Goal: Information Seeking & Learning: Learn about a topic

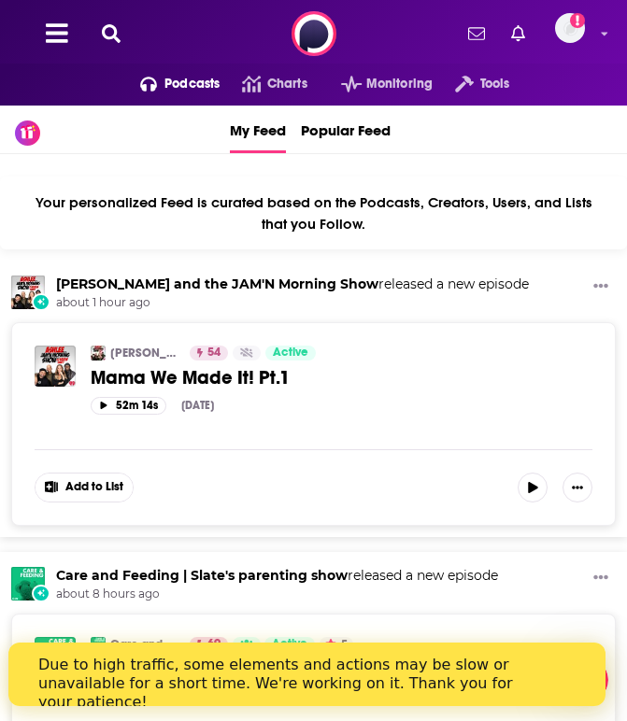
click at [177, 84] on span "Podcasts" at bounding box center [191, 84] width 55 height 26
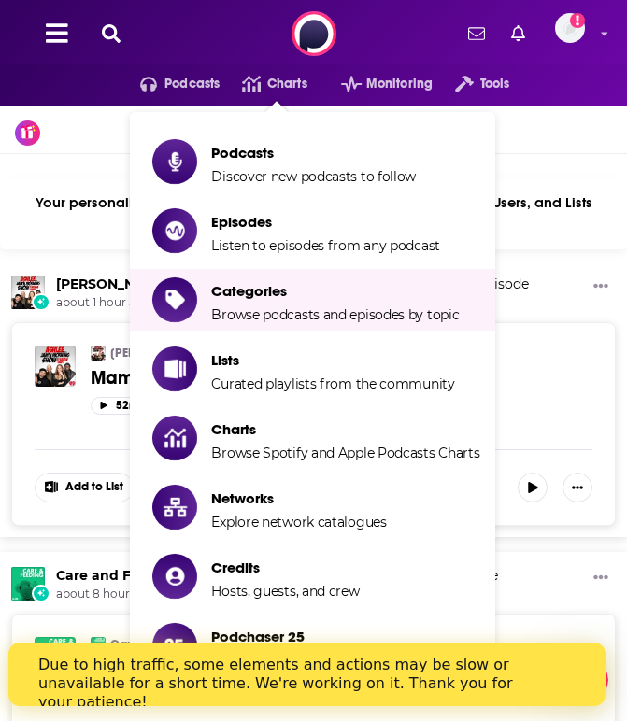
click at [386, 329] on ul "Podcasts Discover new podcasts to follow Episodes Listen to episodes from any p…" at bounding box center [312, 403] width 364 height 583
click at [385, 317] on span "Browse podcasts and episodes by topic" at bounding box center [334, 314] width 247 height 17
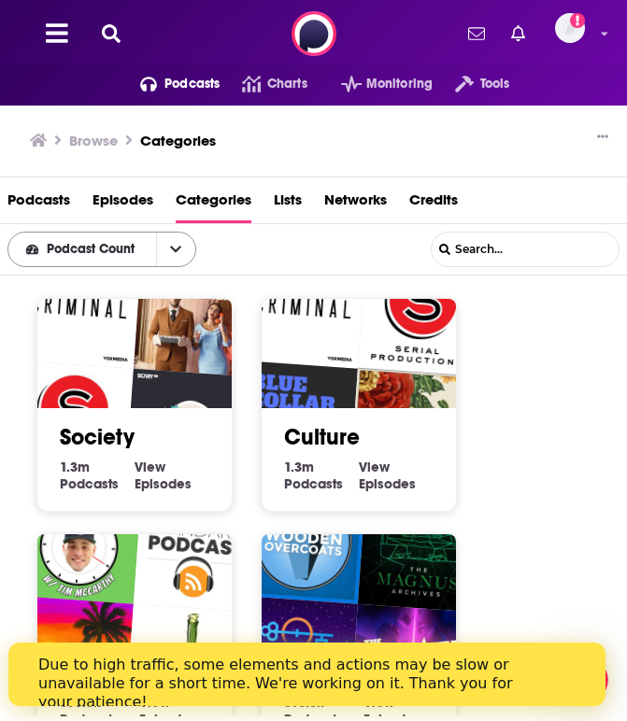
click at [162, 250] on button "open menu" at bounding box center [175, 250] width 39 height 34
click at [99, 254] on span "Podcast Count" at bounding box center [94, 249] width 94 height 13
click at [79, 253] on span "Podcast Count" at bounding box center [94, 249] width 94 height 13
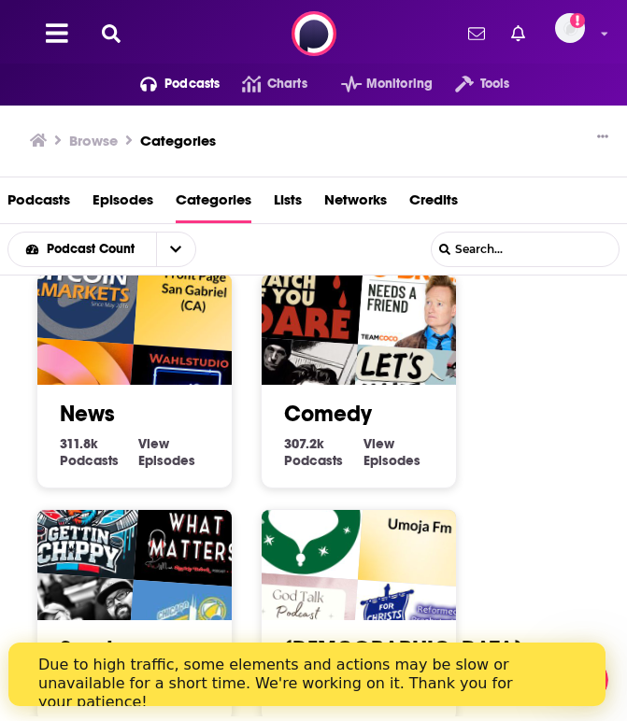
scroll to position [1211, 0]
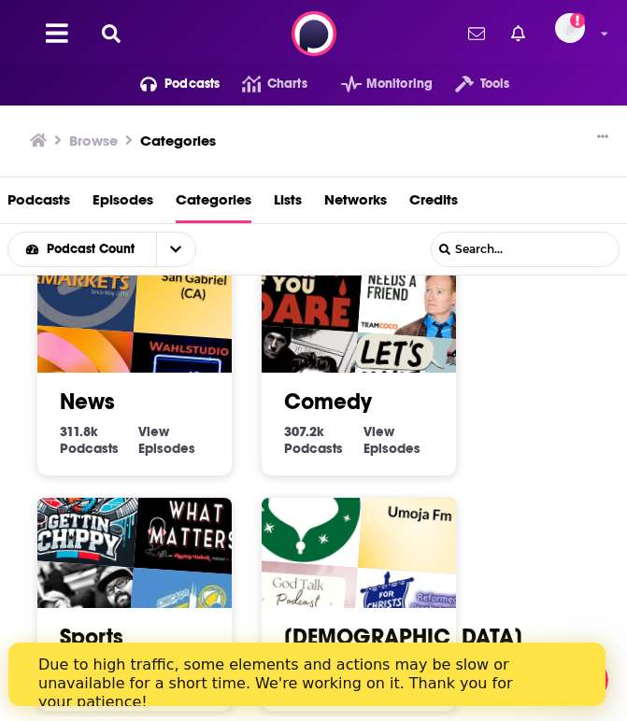
drag, startPoint x: 546, startPoint y: 694, endPoint x: 561, endPoint y: 690, distance: 15.4
click at [546, 693] on div "Due to high traffic, some elements and actions may be slow or unavailable for a…" at bounding box center [298, 683] width 522 height 67
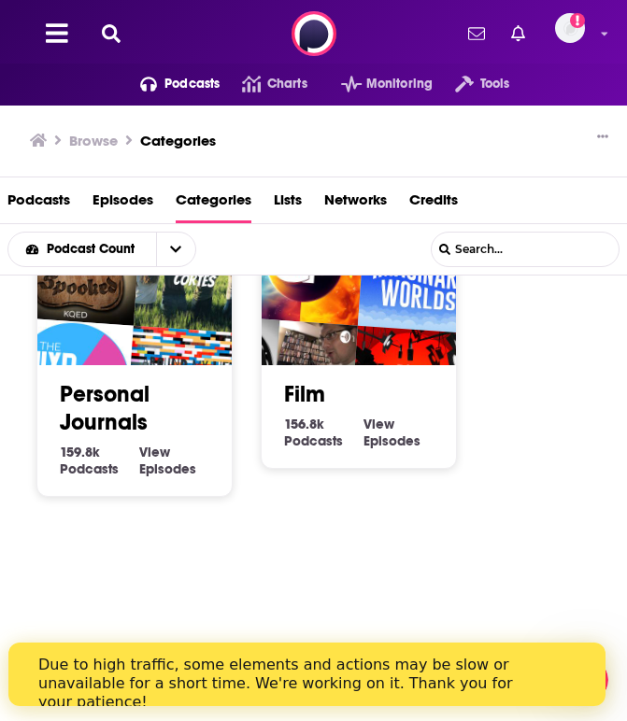
scroll to position [1701, 0]
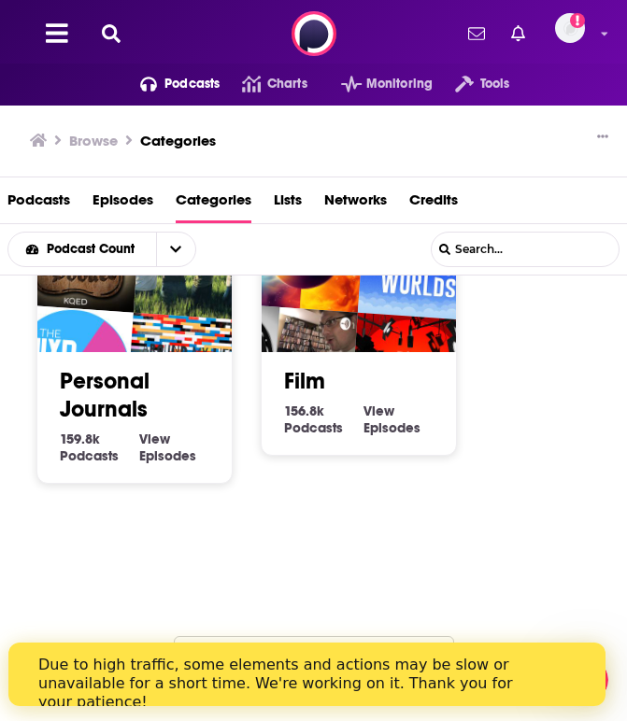
click at [392, 637] on button "Load More..." at bounding box center [314, 661] width 280 height 50
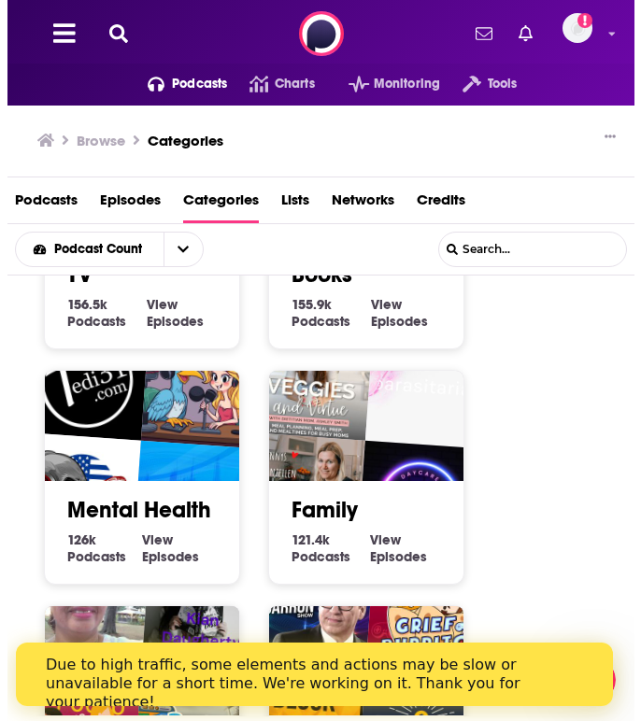
scroll to position [2089, 0]
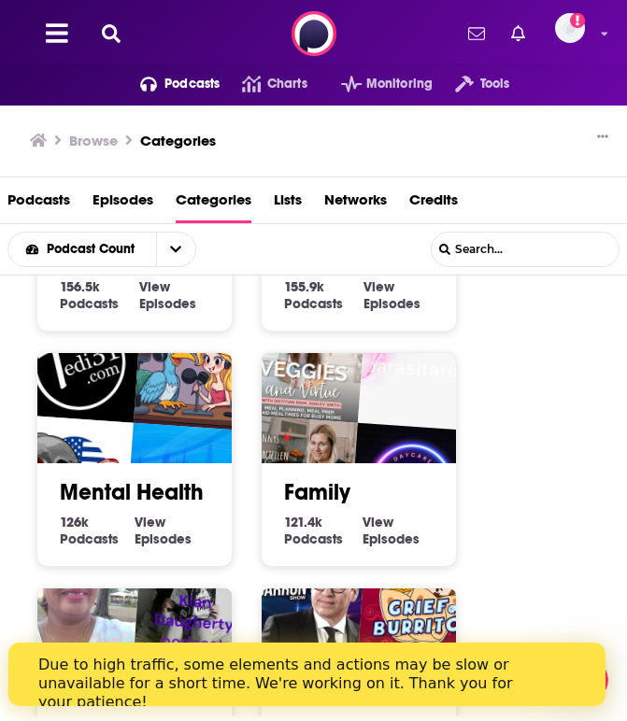
click at [330, 485] on link "Family" at bounding box center [317, 492] width 66 height 28
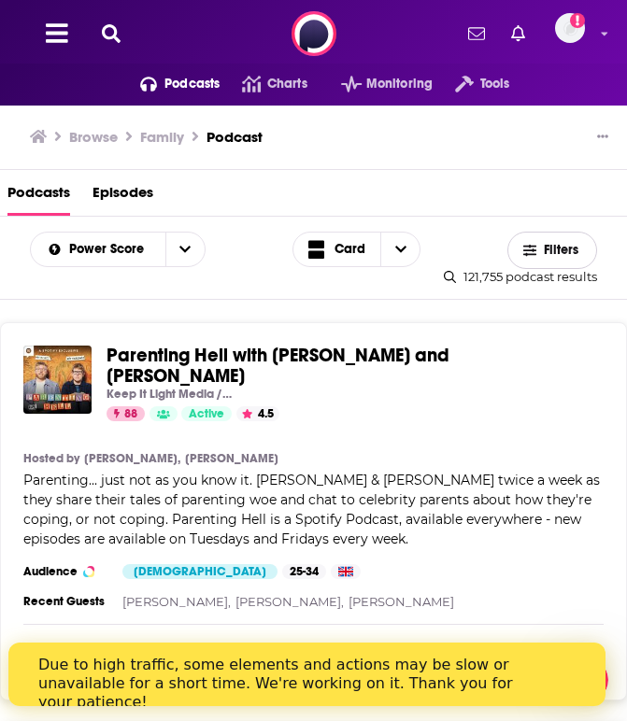
click at [548, 245] on span "Filters" at bounding box center [561, 250] width 37 height 13
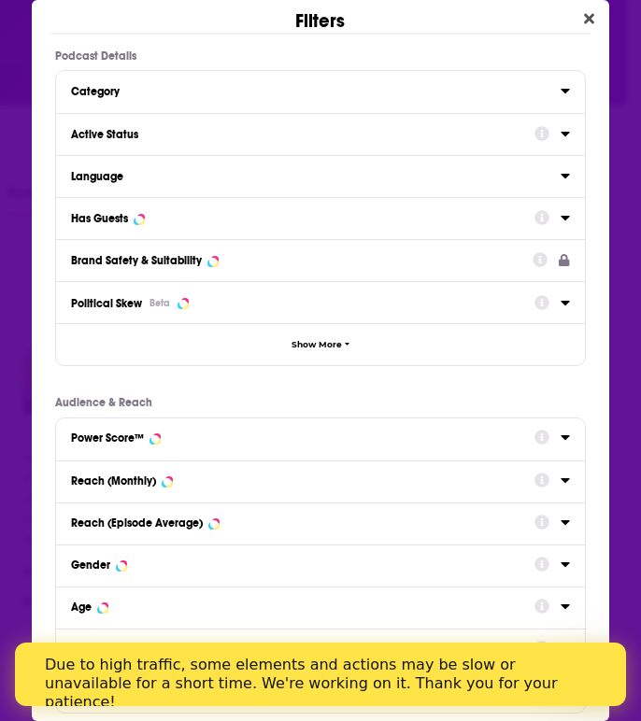
drag, startPoint x: 548, startPoint y: 139, endPoint x: 304, endPoint y: 200, distance: 251.2
click at [560, 140] on icon "Dialog" at bounding box center [564, 133] width 9 height 15
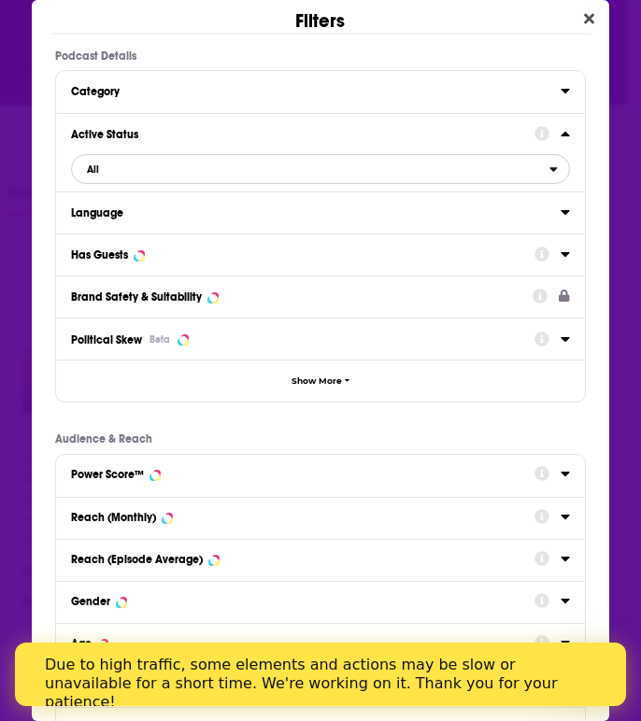
click at [161, 170] on span "All" at bounding box center [310, 169] width 477 height 24
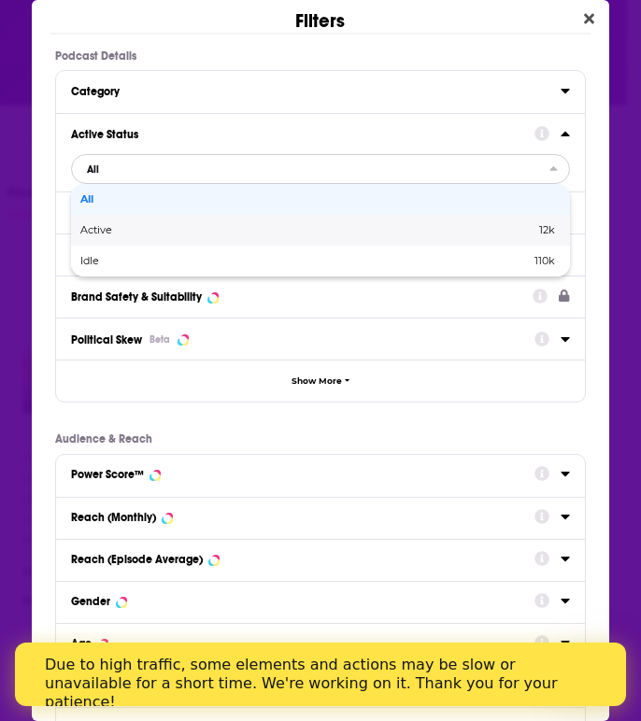
click at [138, 227] on span "Active" at bounding box center [201, 230] width 243 height 10
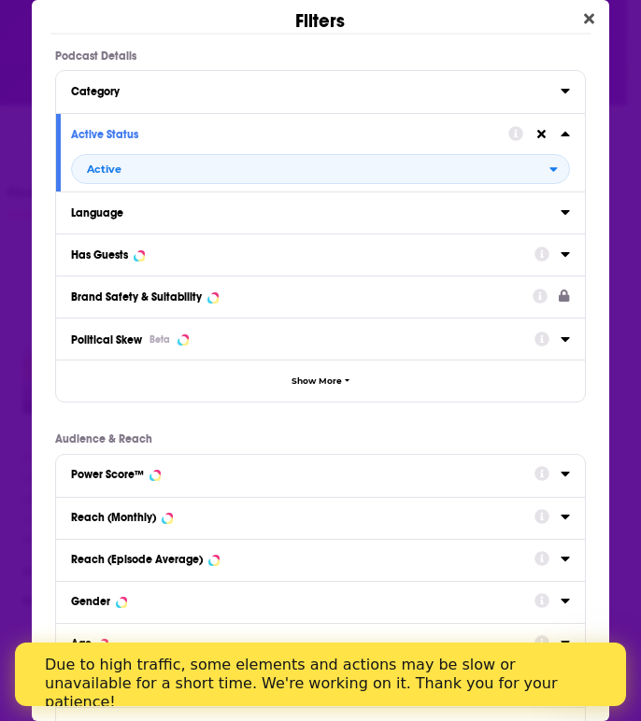
click at [560, 255] on icon "Dialog" at bounding box center [564, 254] width 8 height 5
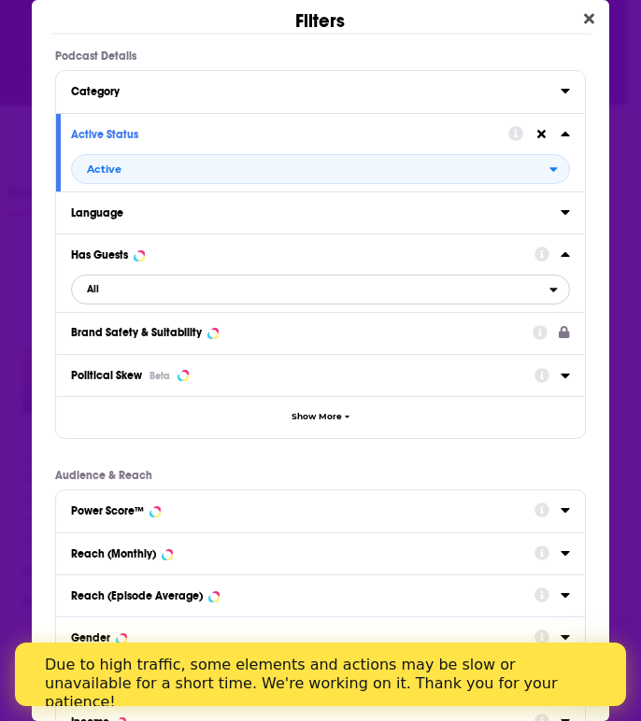
click at [259, 296] on span "All" at bounding box center [310, 289] width 477 height 24
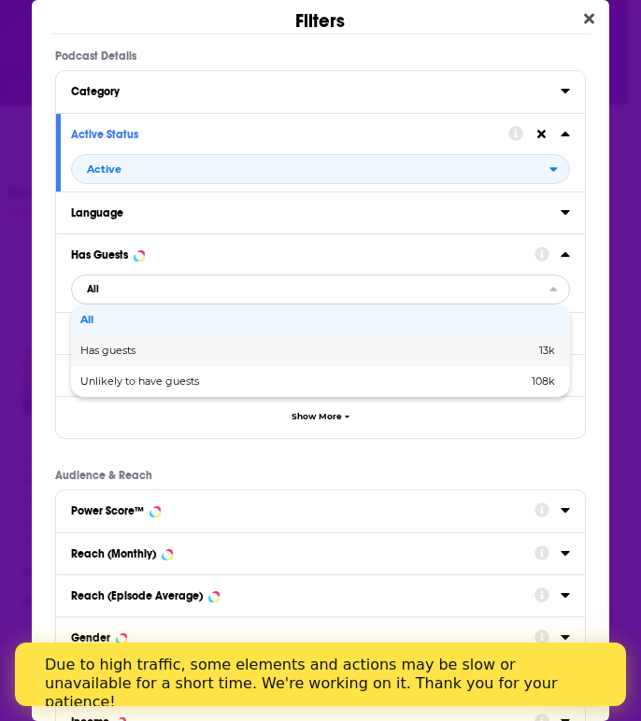
click at [240, 350] on span "Has guests" at bounding box center [207, 351] width 254 height 10
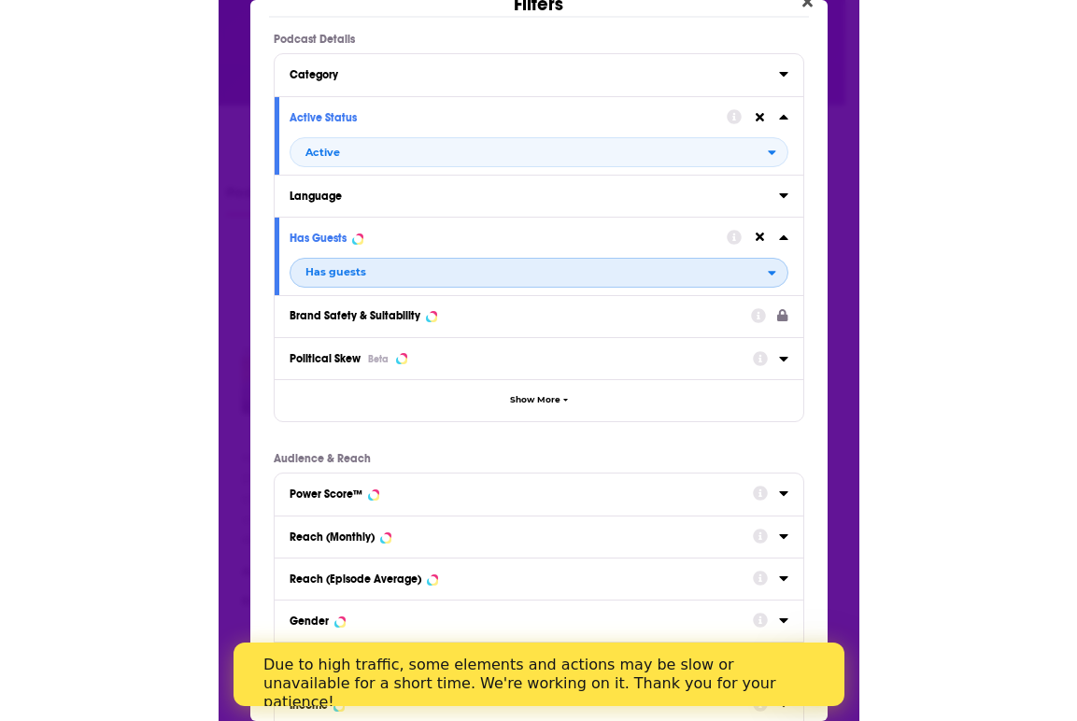
scroll to position [176, 0]
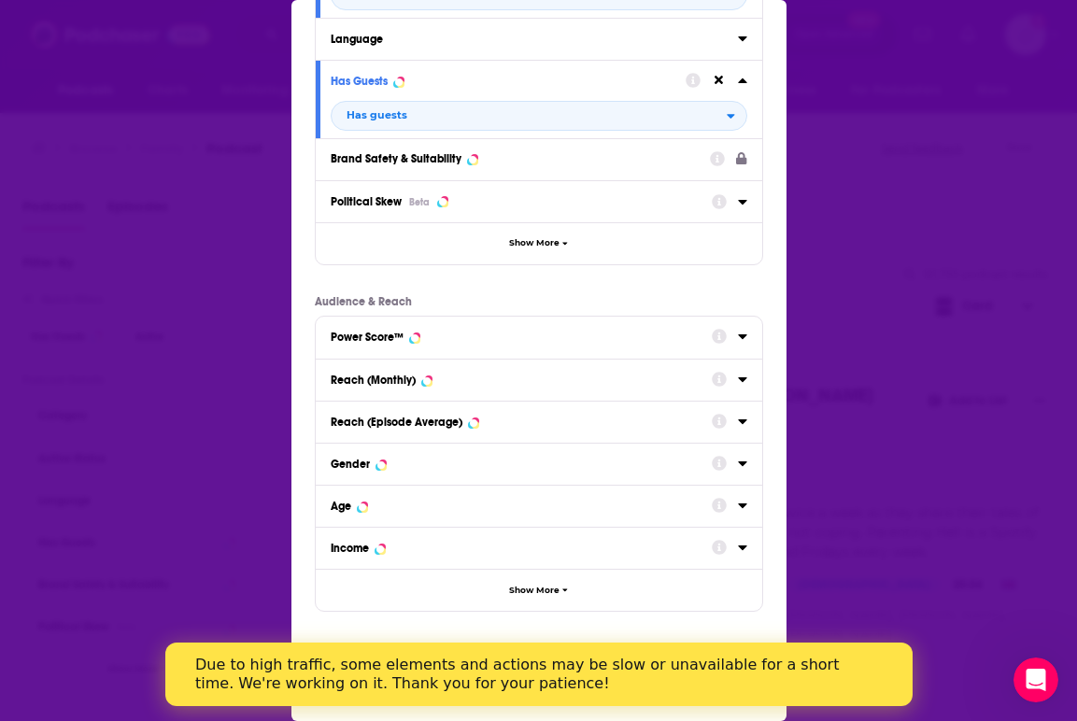
click at [626, 424] on div "Filters Podcast Details Category Active Status Active Language Has Guests Has g…" at bounding box center [538, 360] width 1077 height 721
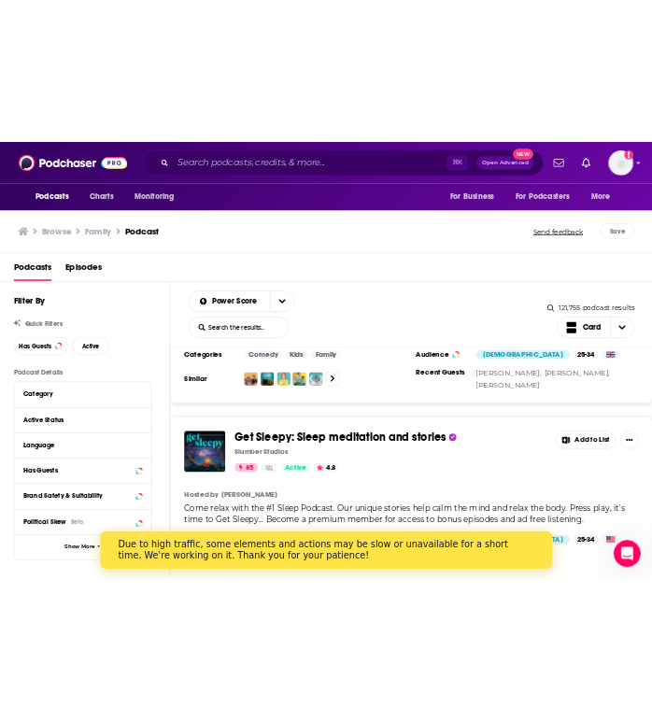
scroll to position [0, 0]
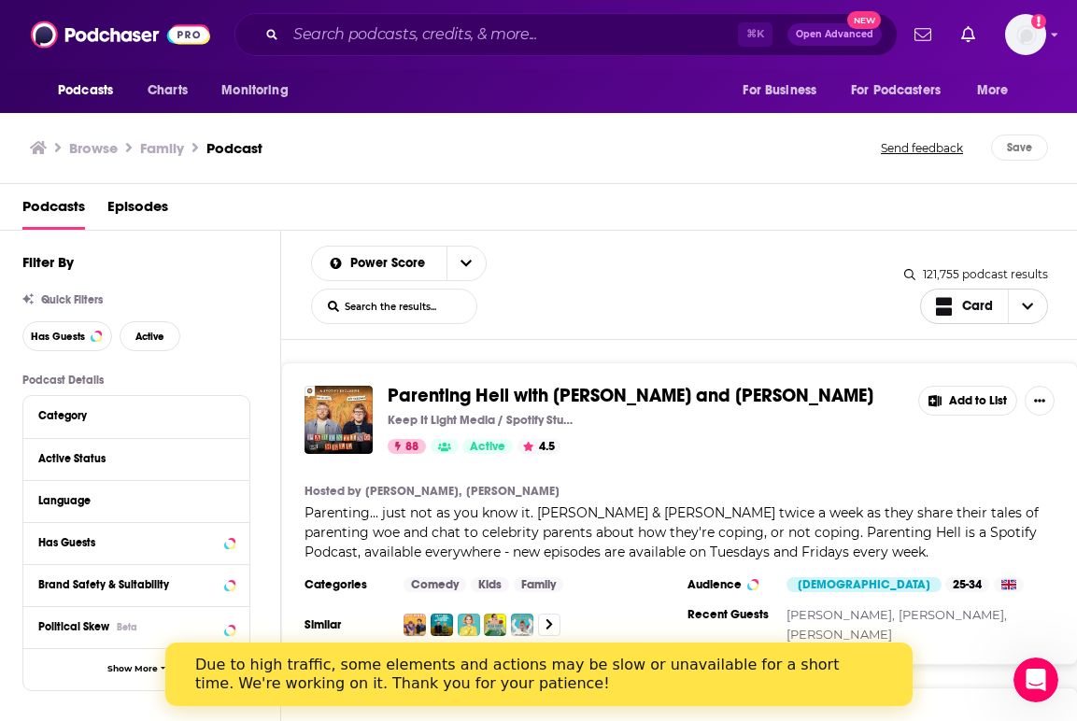
click at [626, 310] on icon "Choose View" at bounding box center [1027, 306] width 11 height 13
click at [626, 312] on icon "Choose View" at bounding box center [1027, 306] width 11 height 13
click at [92, 336] on button "Has Guests" at bounding box center [67, 336] width 90 height 30
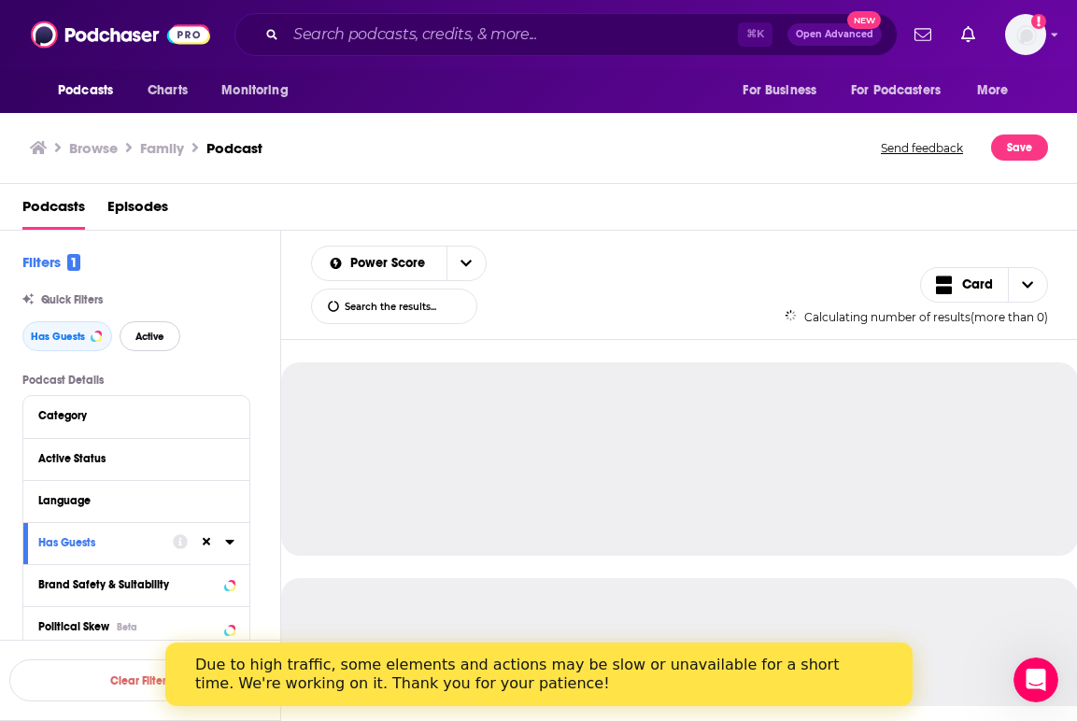
click at [163, 342] on span "Active" at bounding box center [149, 337] width 29 height 10
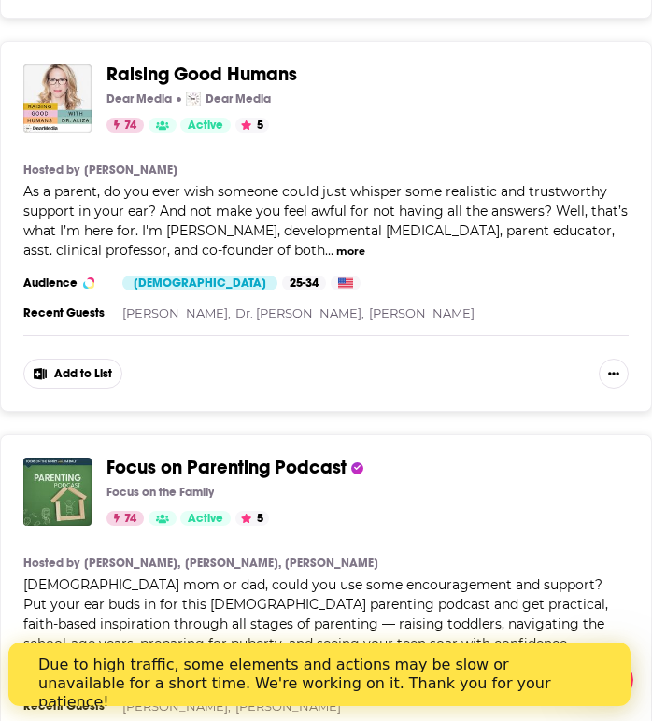
scroll to position [7781, 0]
click at [336, 244] on button "more" at bounding box center [350, 252] width 29 height 16
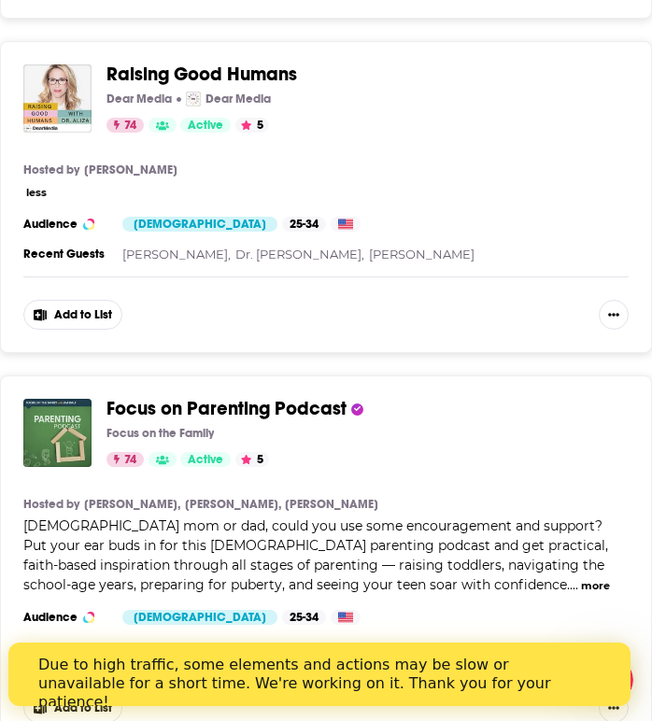
click at [329, 174] on div "Raising Good Humans Dear Media Dear Media 74 Active 5 Categories Kids + 3 Add t…" at bounding box center [326, 197] width 652 height 312
click at [36, 185] on button "less" at bounding box center [36, 193] width 21 height 16
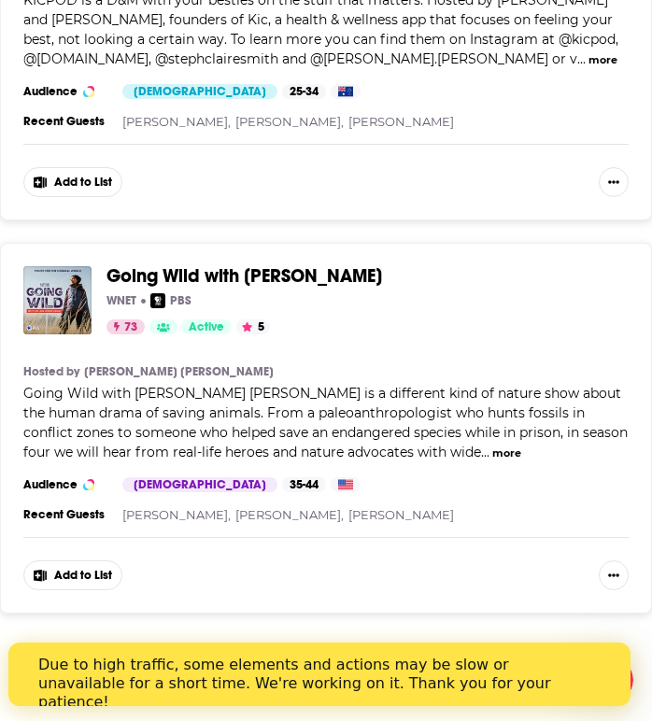
scroll to position [9545, 0]
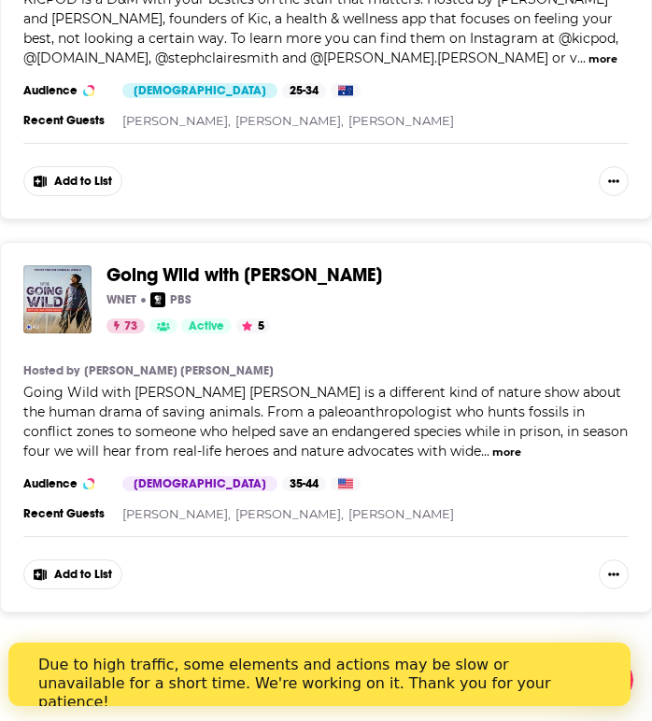
click at [350, 650] on button "Load More..." at bounding box center [326, 675] width 280 height 50
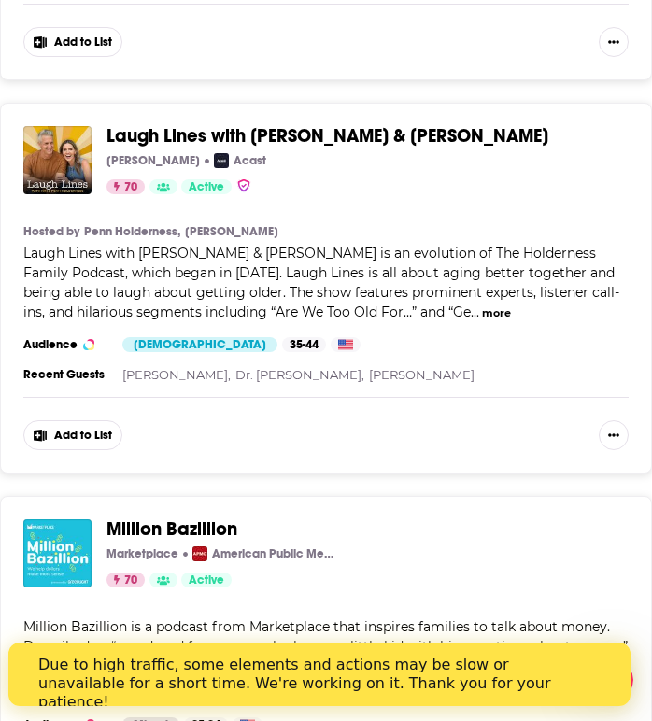
scroll to position [15703, 0]
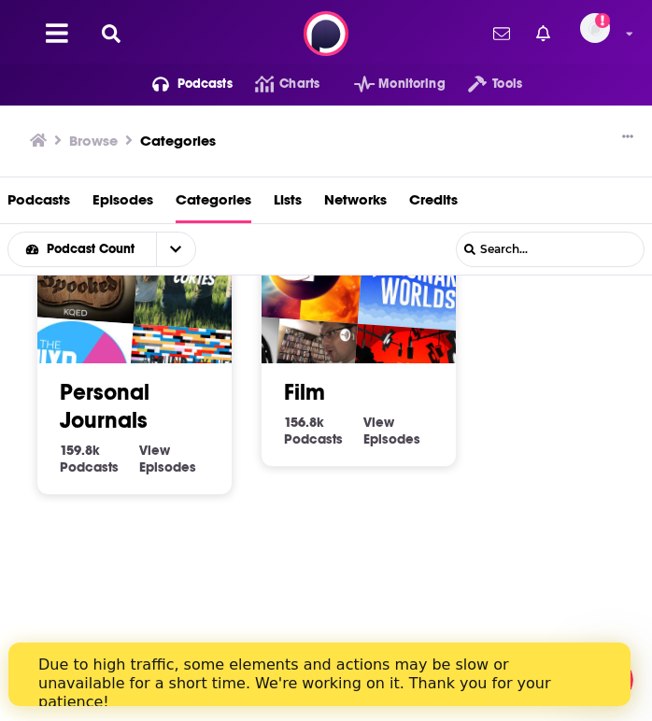
scroll to position [1701, 0]
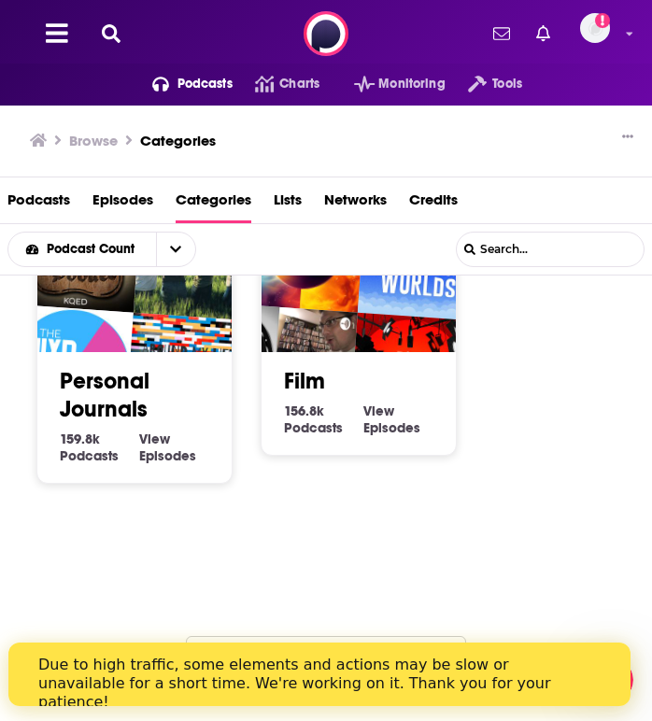
click at [422, 638] on button "Load More..." at bounding box center [326, 661] width 280 height 50
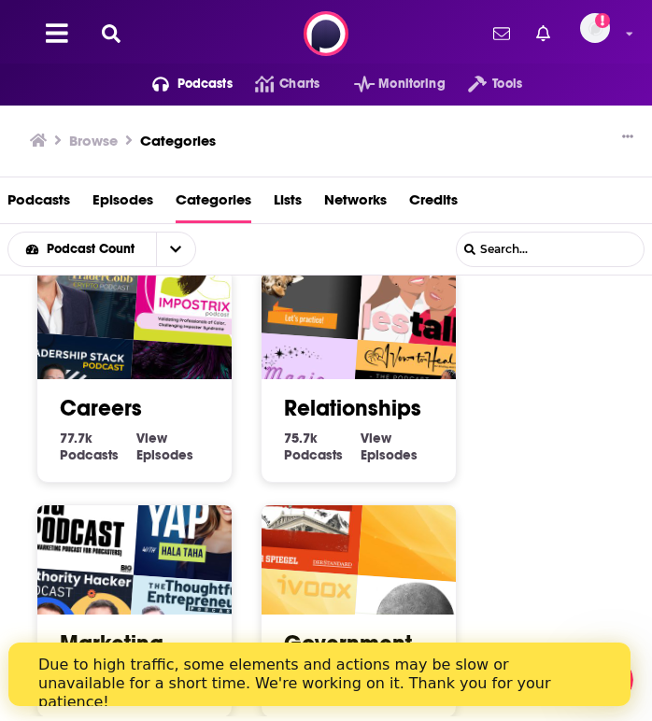
scroll to position [3472, 0]
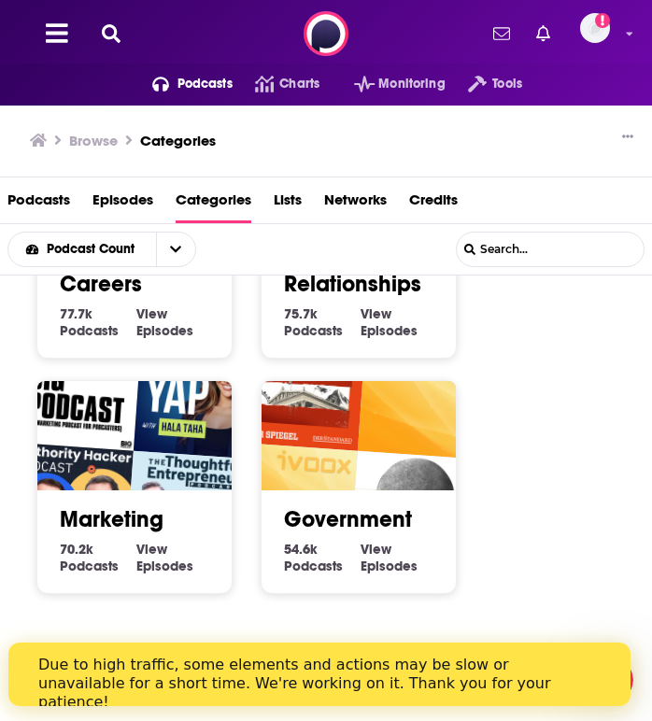
click at [449, 652] on button "Load More..." at bounding box center [326, 677] width 280 height 50
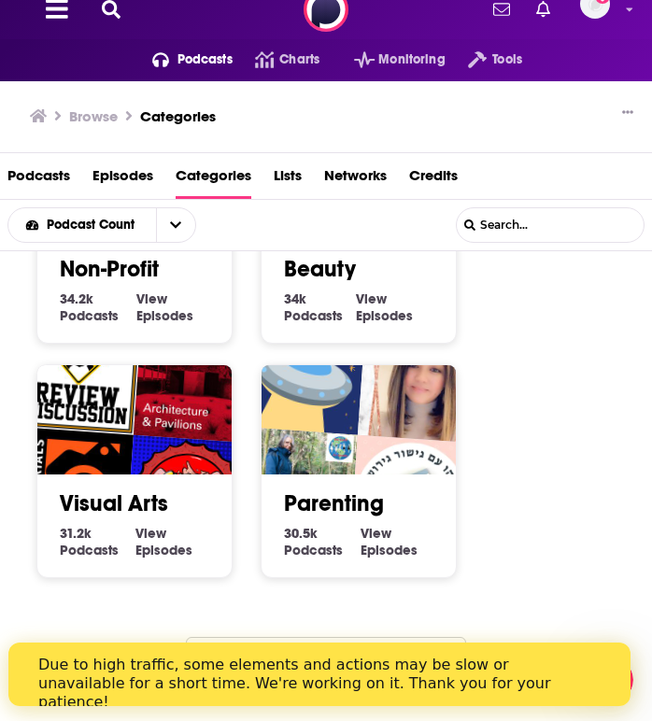
scroll to position [25, 0]
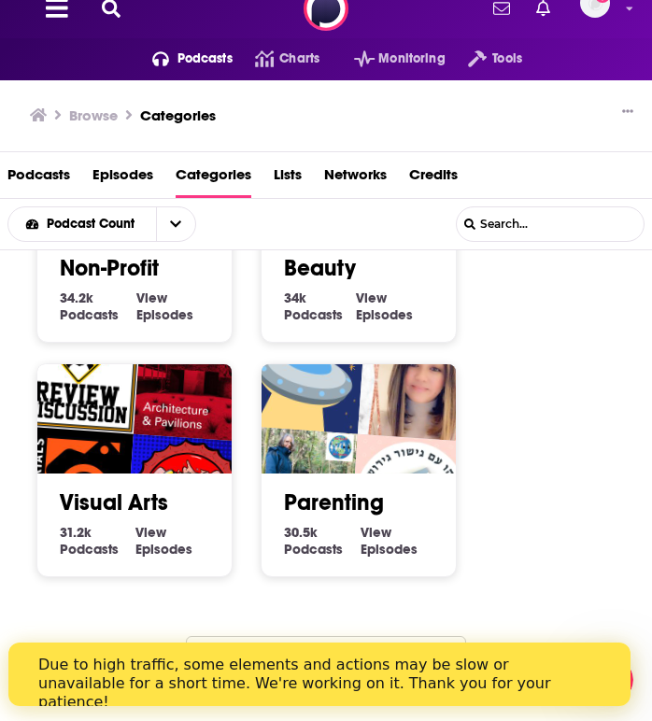
click at [389, 636] on button "Load More..." at bounding box center [326, 661] width 280 height 50
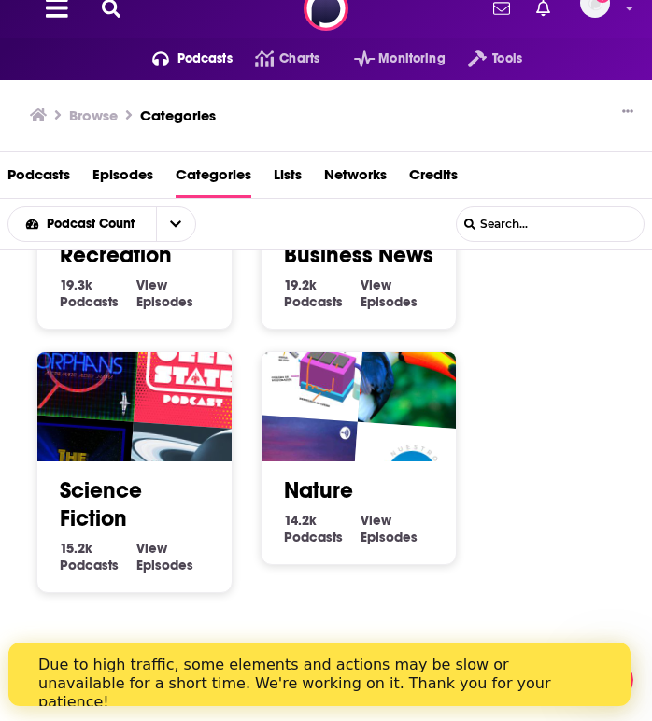
scroll to position [7327, 0]
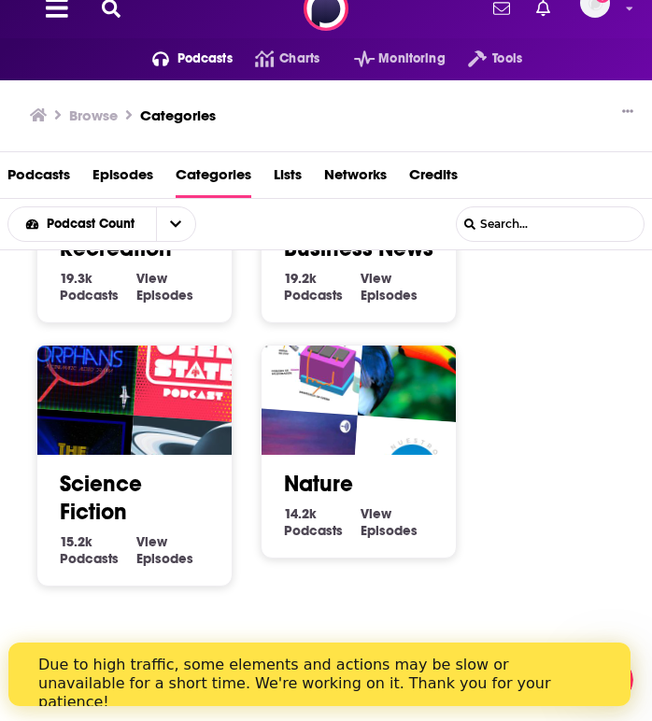
click at [461, 644] on button "Load More..." at bounding box center [326, 669] width 280 height 50
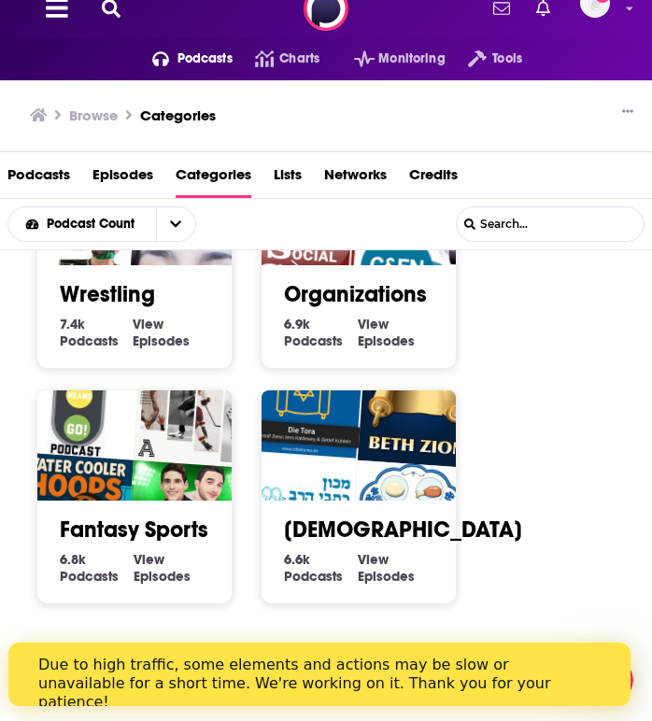
scroll to position [9253, 0]
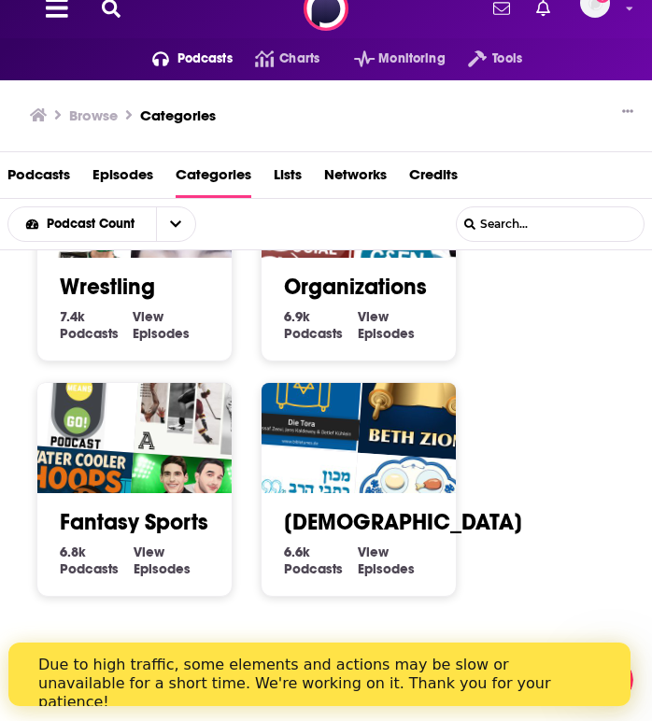
click at [380, 403] on img "Beth Zion Podcast" at bounding box center [420, 399] width 124 height 124
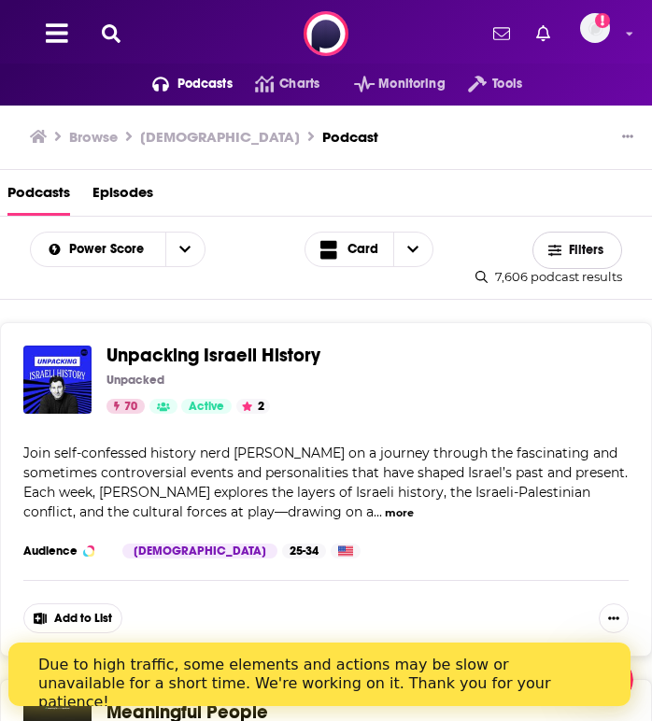
click at [564, 243] on button "Filters" at bounding box center [577, 250] width 90 height 37
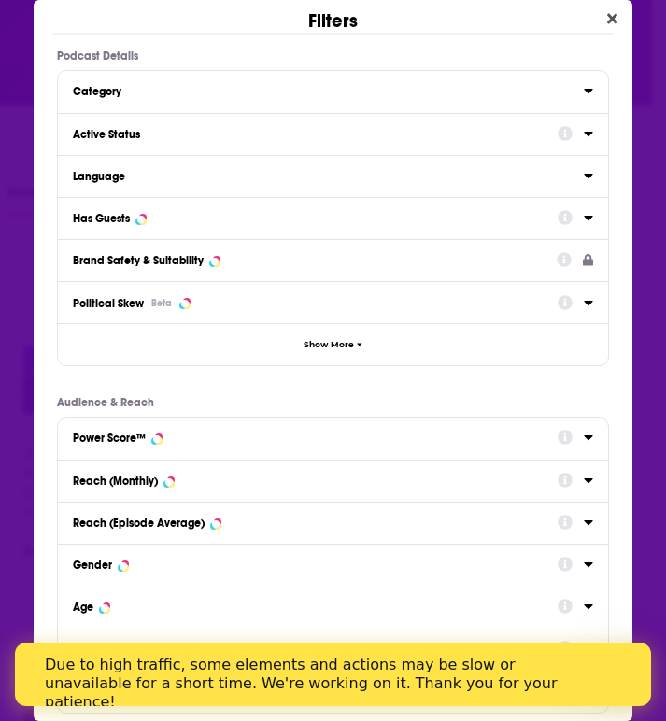
click at [581, 125] on div "Active Status" at bounding box center [333, 134] width 551 height 42
click at [584, 132] on icon "Dialog" at bounding box center [588, 133] width 9 height 15
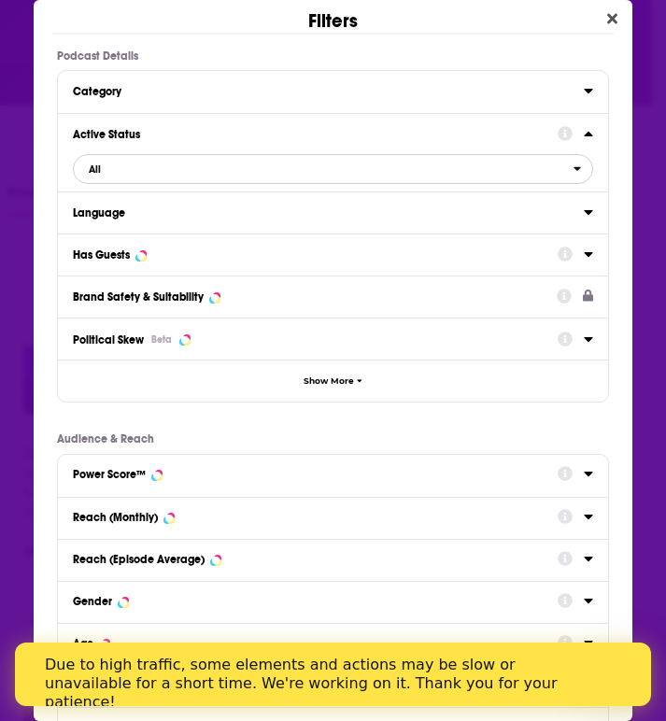
click at [169, 165] on span "All" at bounding box center [324, 169] width 500 height 24
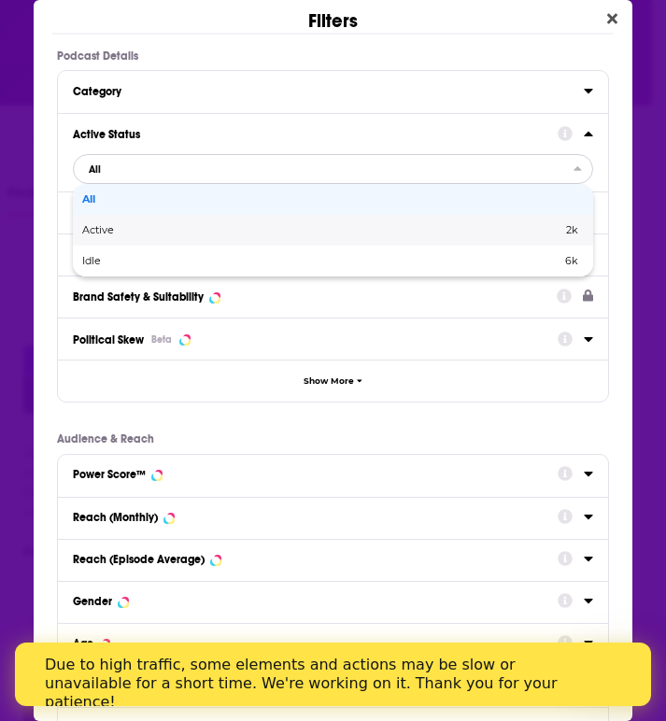
click at [162, 227] on span "Active" at bounding box center [210, 230] width 256 height 10
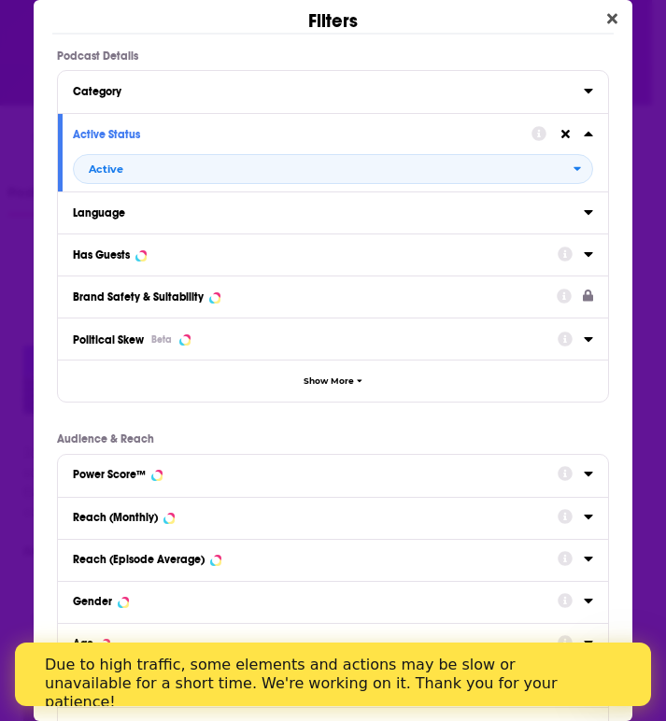
click at [174, 253] on div "Has Guests" at bounding box center [309, 254] width 473 height 13
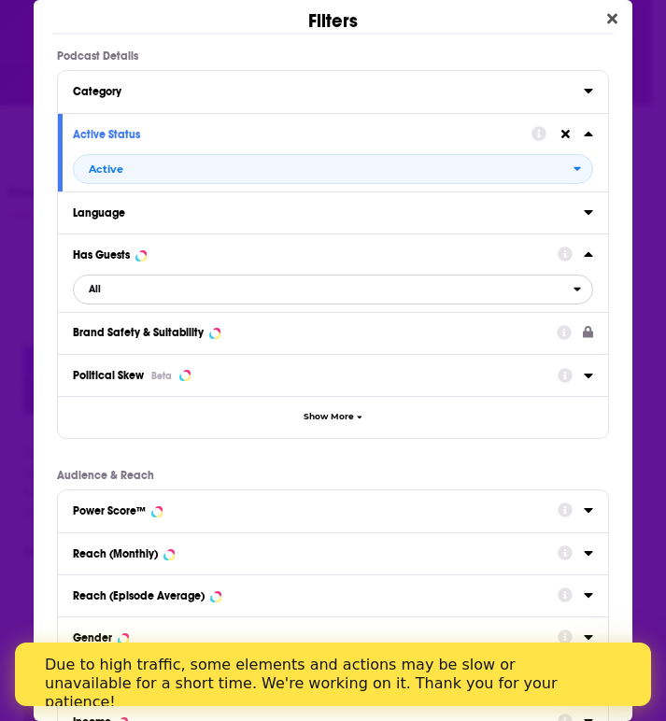
click at [211, 289] on span "All" at bounding box center [324, 289] width 500 height 24
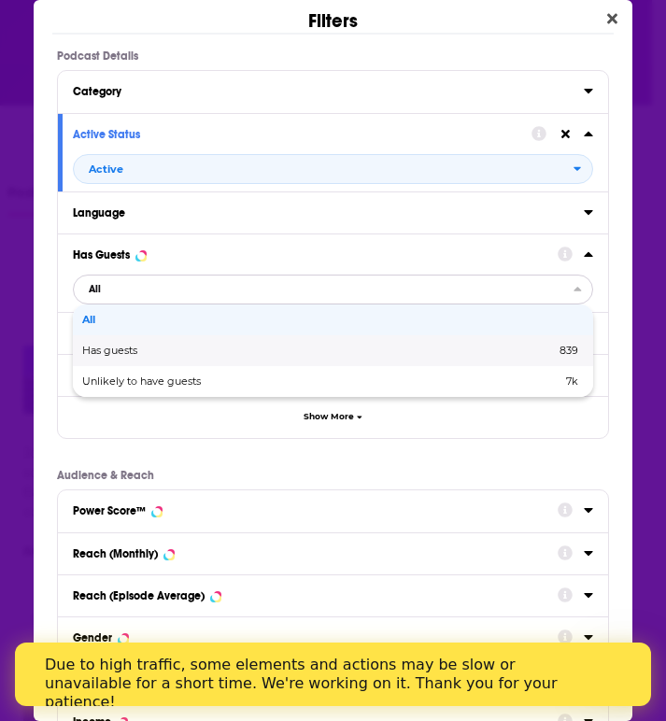
click at [210, 351] on span "Has guests" at bounding box center [214, 351] width 264 height 10
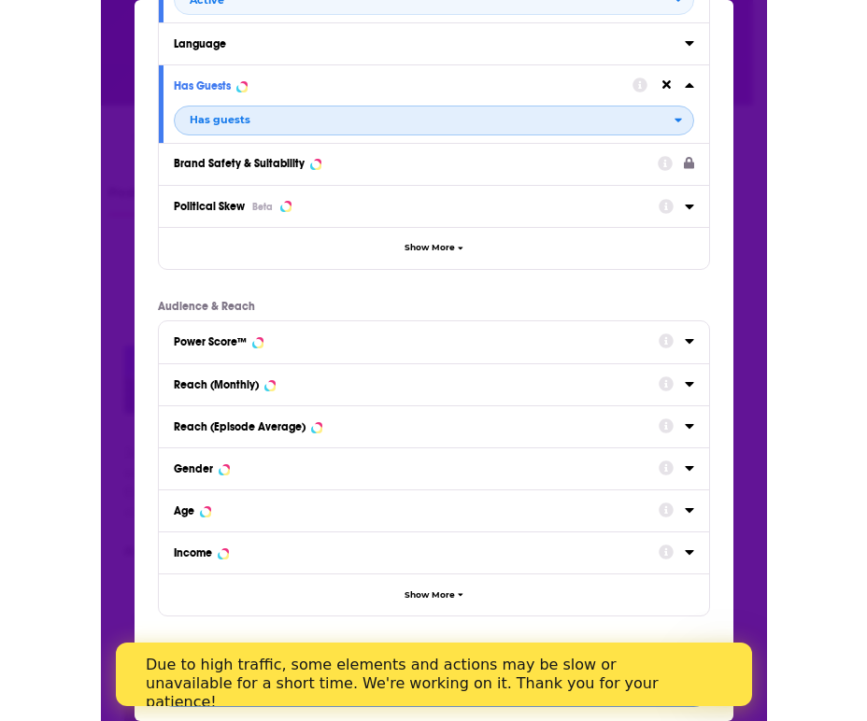
scroll to position [176, 0]
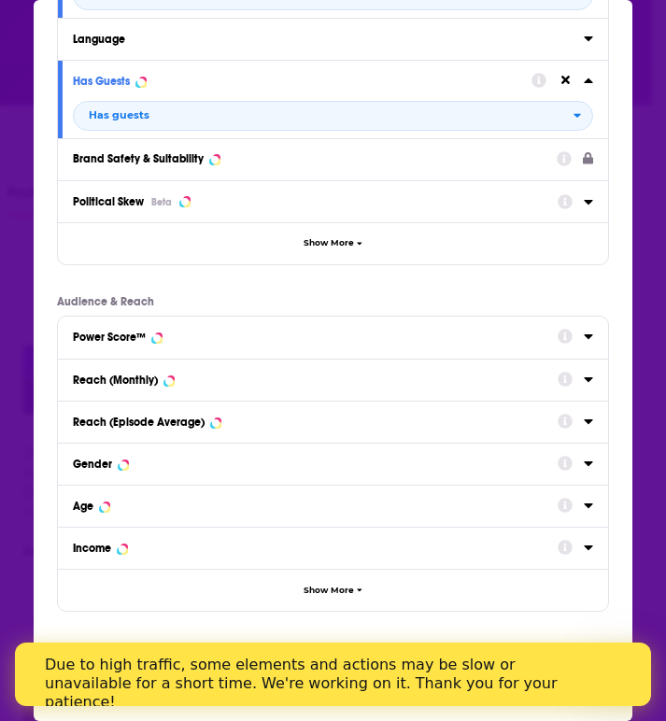
click at [456, 711] on div "View 364 Results" at bounding box center [334, 681] width 600 height 79
click at [336, 665] on div "Due to high traffic, some elements and actions may be slow or unavailable for a…" at bounding box center [318, 684] width 546 height 56
click at [331, 677] on div "Due to high traffic, some elements and actions may be slow or unavailable for a…" at bounding box center [318, 684] width 546 height 56
click at [282, 696] on div "Due to high traffic, some elements and actions may be slow or unavailable for a…" at bounding box center [325, 683] width 561 height 67
click at [626, 307] on div "Filters Podcast Details Category Active Status Active Language Has Guests Has g…" at bounding box center [333, 360] width 666 height 721
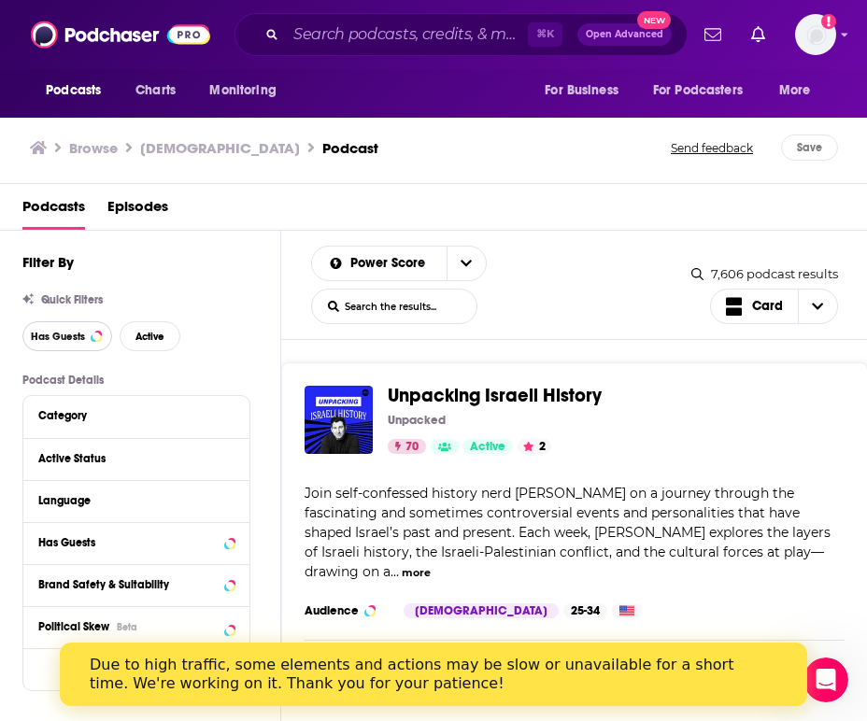
click at [82, 349] on button "Has Guests" at bounding box center [67, 336] width 90 height 30
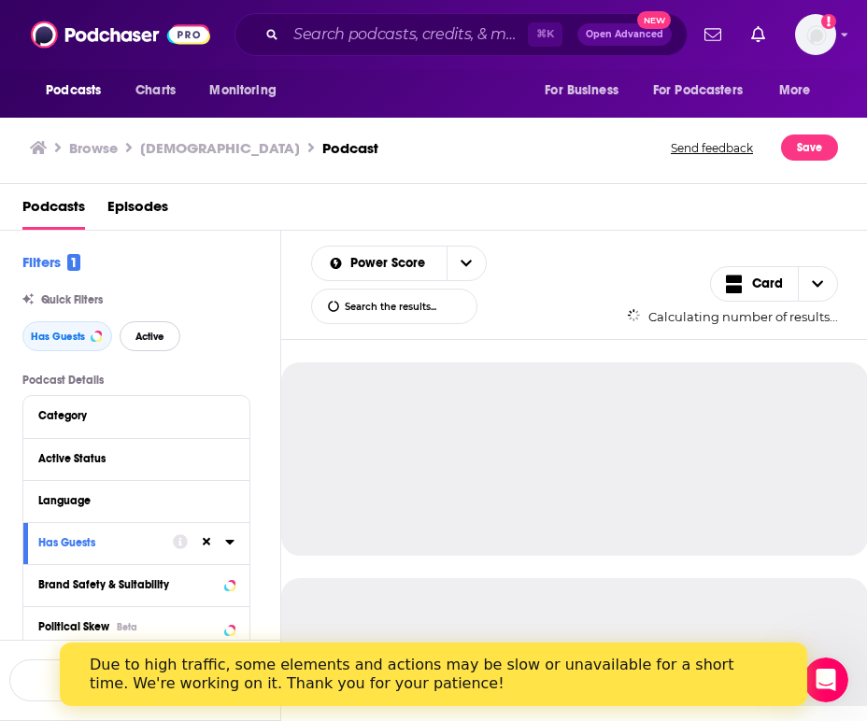
click at [157, 332] on span "Active" at bounding box center [149, 337] width 29 height 10
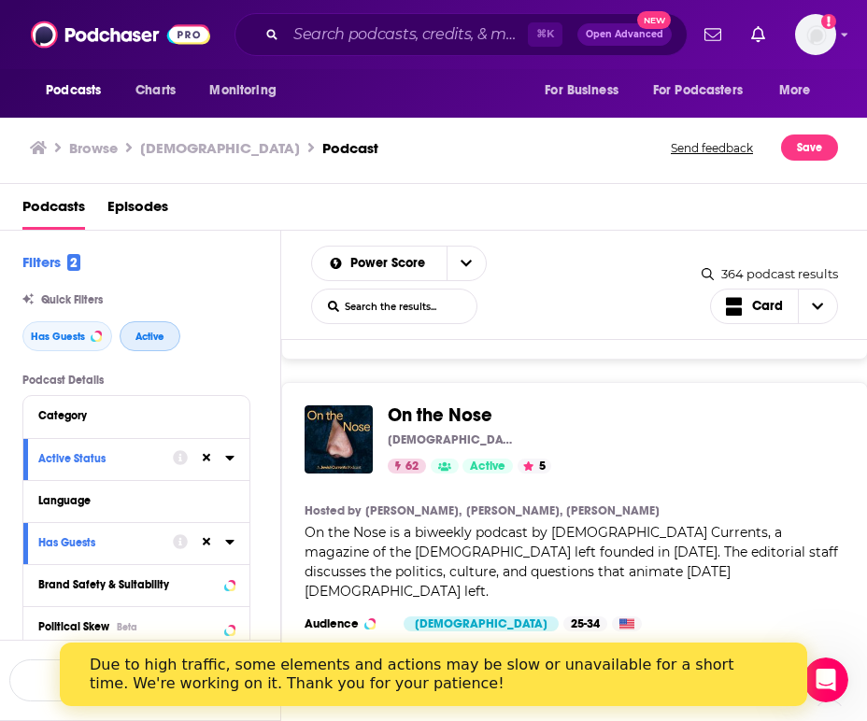
scroll to position [3727, 0]
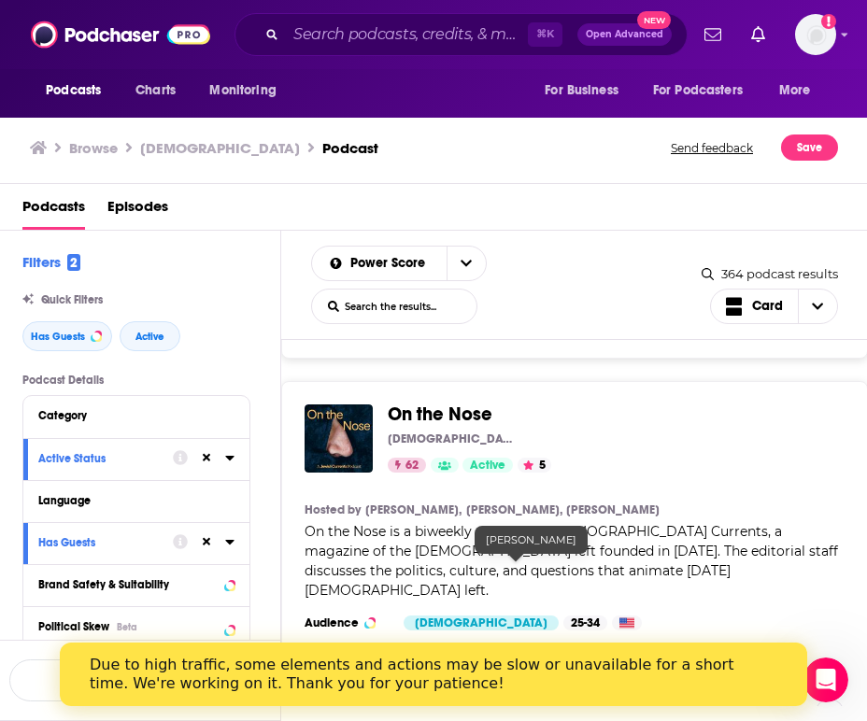
click at [516, 645] on link "[PERSON_NAME]," at bounding box center [570, 652] width 108 height 15
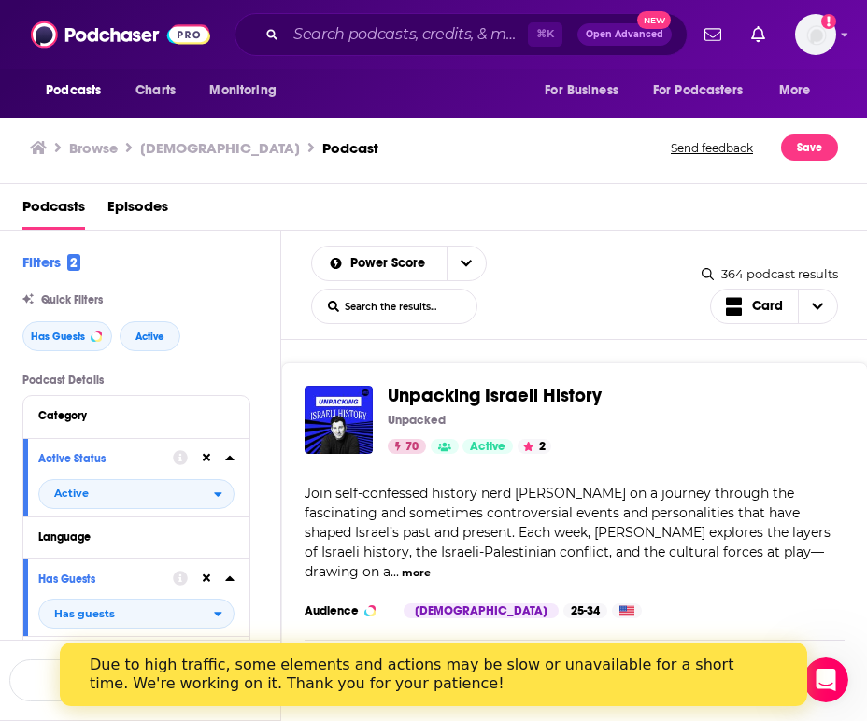
scroll to position [4, 0]
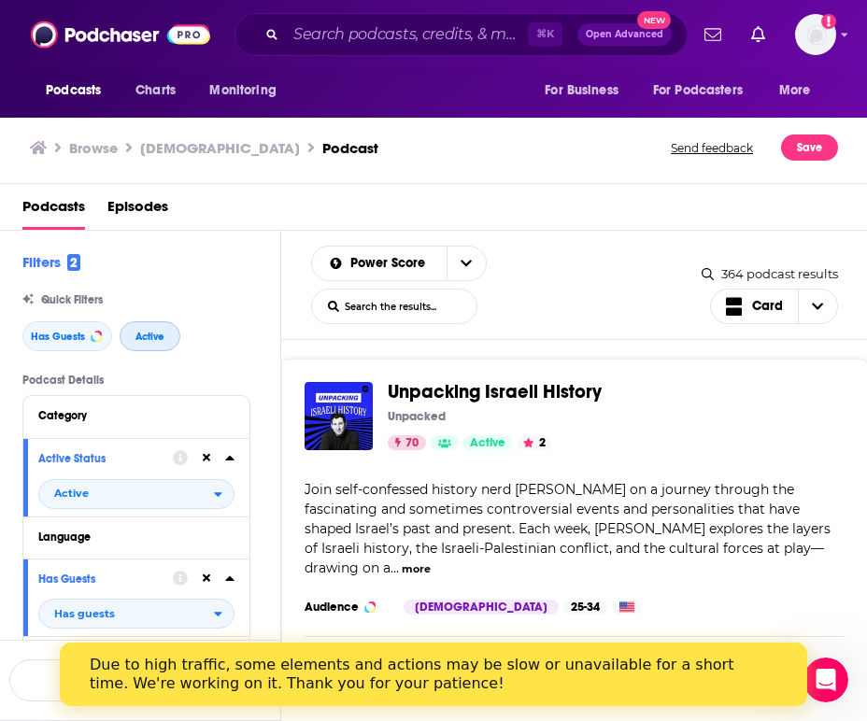
click at [137, 340] on span "Active" at bounding box center [149, 337] width 29 height 10
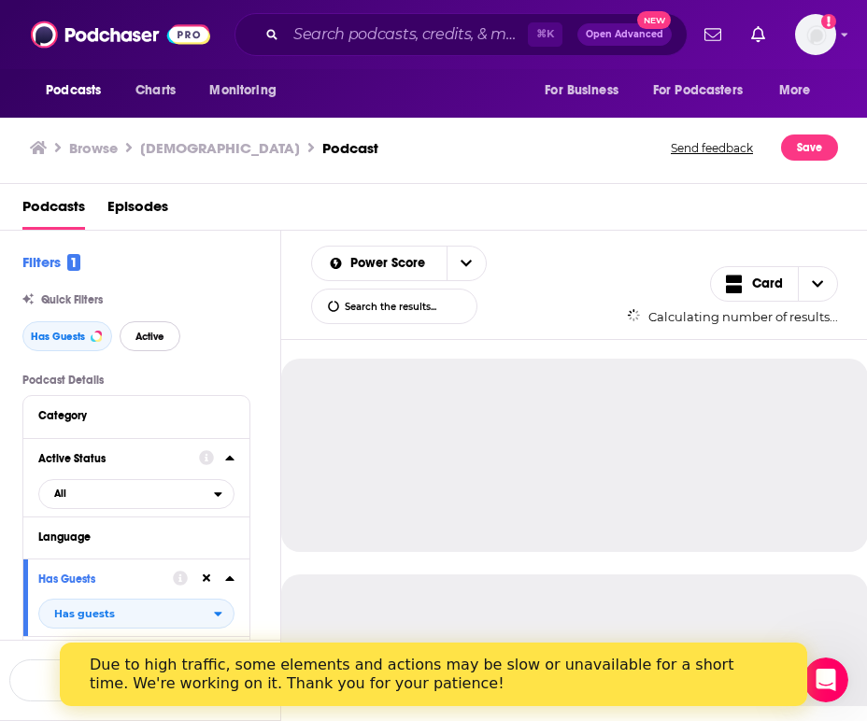
click at [148, 341] on span "Active" at bounding box center [149, 337] width 29 height 10
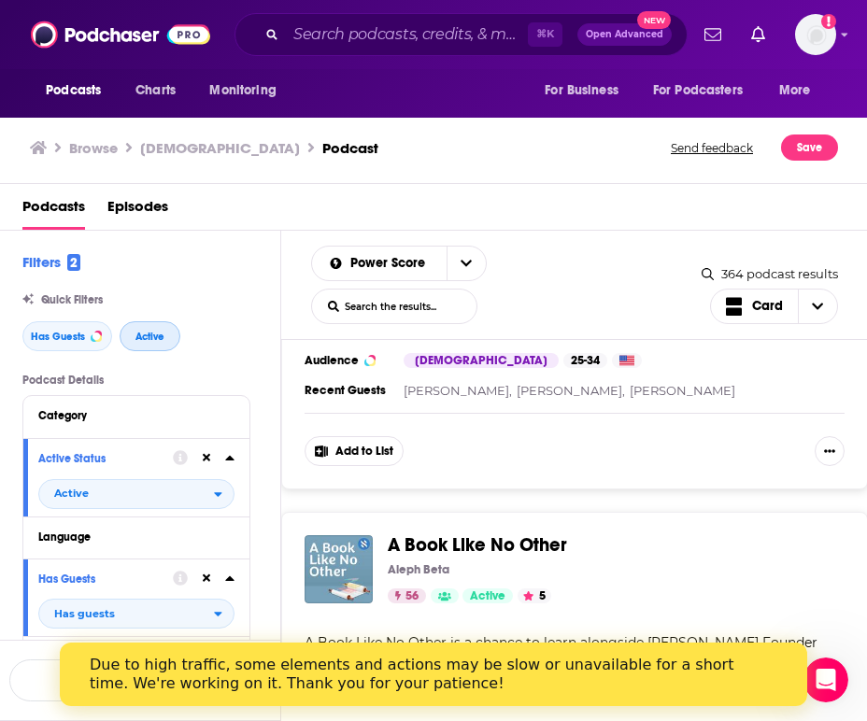
scroll to position [9011, 0]
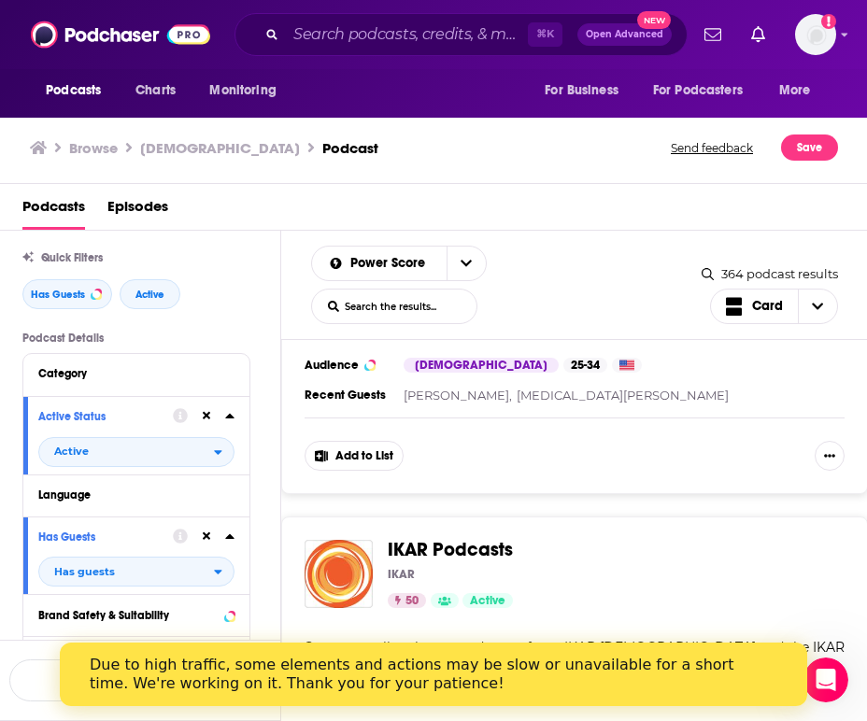
scroll to position [17930, 0]
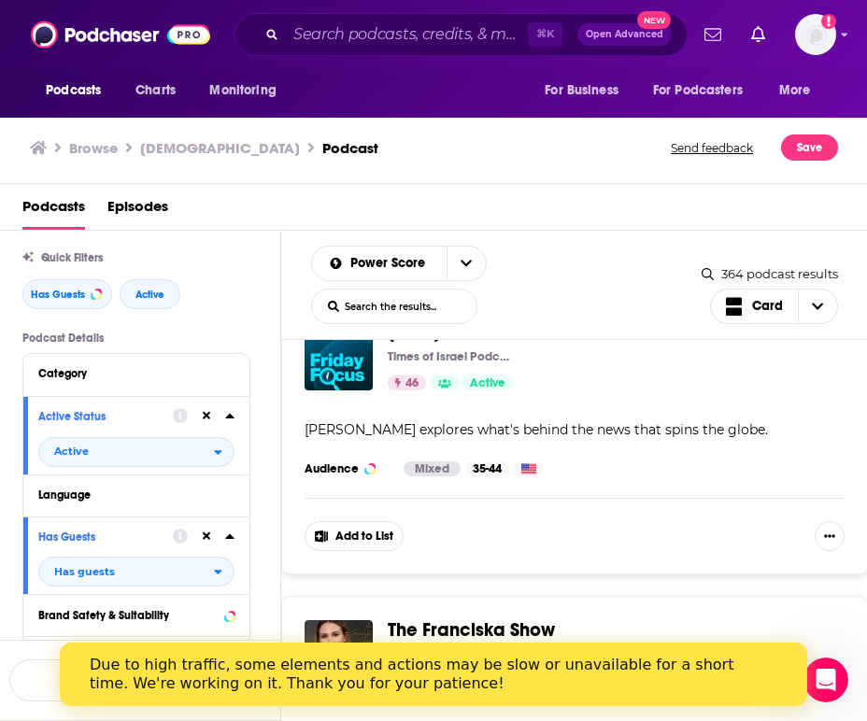
scroll to position [27047, 0]
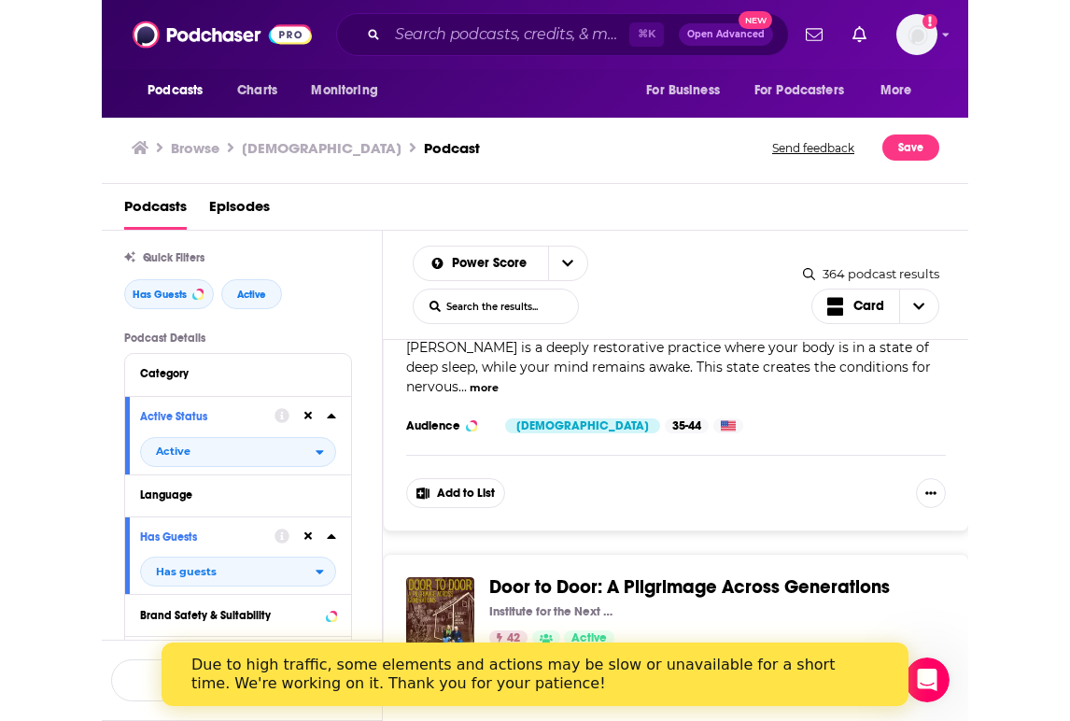
scroll to position [36025, 0]
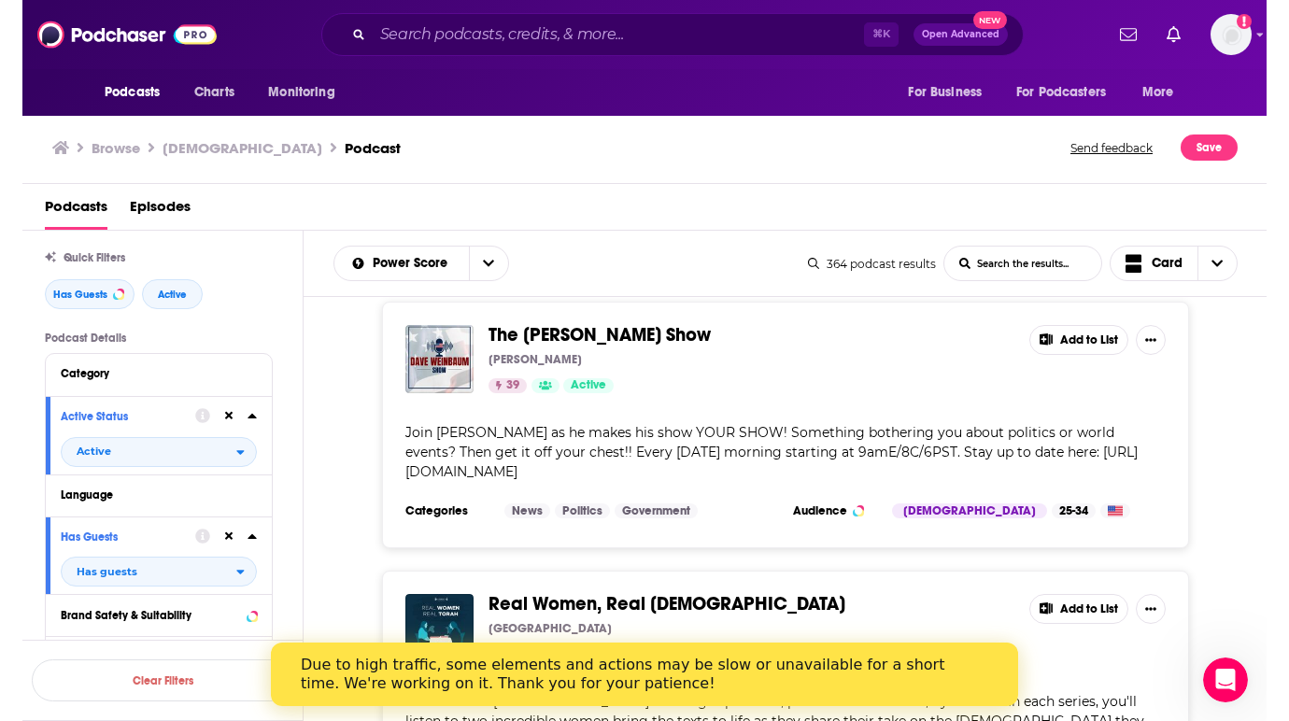
scroll to position [35772, 0]
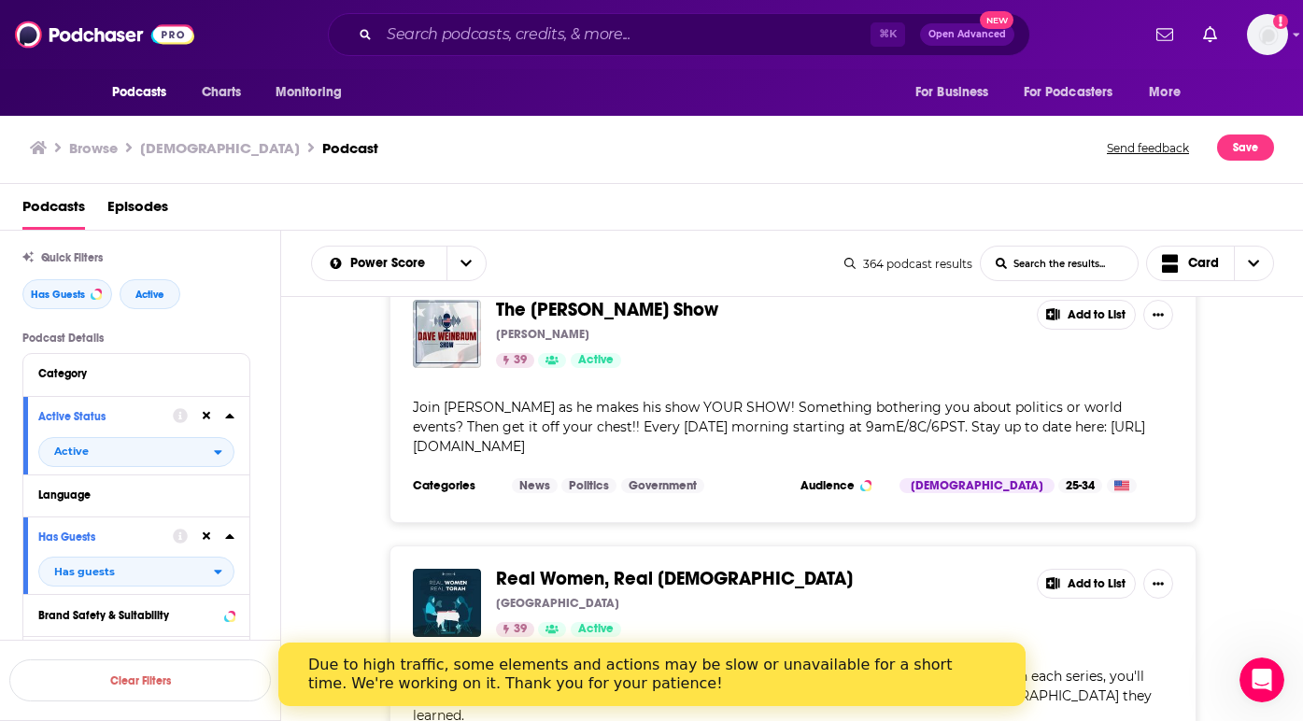
click at [497, 685] on div "Due to high traffic, some elements and actions may be slow or unavailable for a…" at bounding box center [635, 674] width 657 height 37
click at [626, 705] on div "Due to high traffic, some elements and actions may be slow or unavailable for a…" at bounding box center [650, 673] width 747 height 63
click at [190, 90] on link "Charts" at bounding box center [221, 92] width 63 height 35
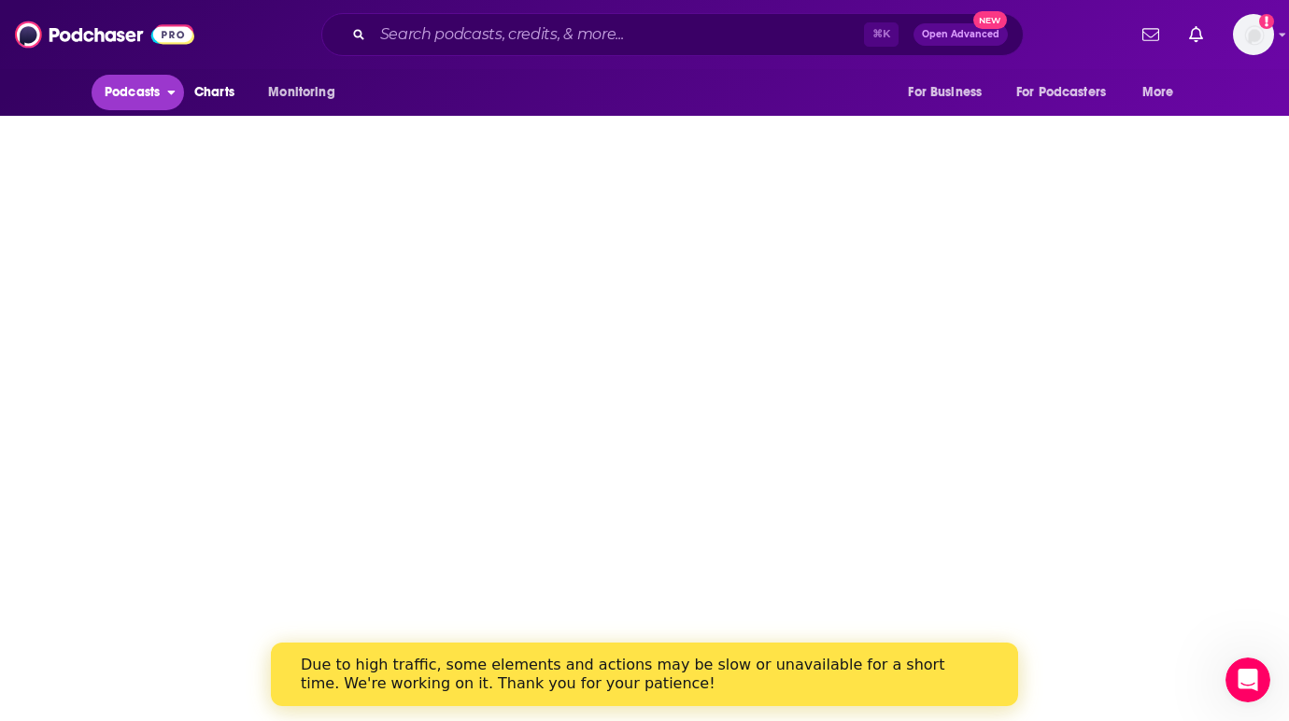
click at [169, 92] on icon "open menu" at bounding box center [171, 89] width 8 height 13
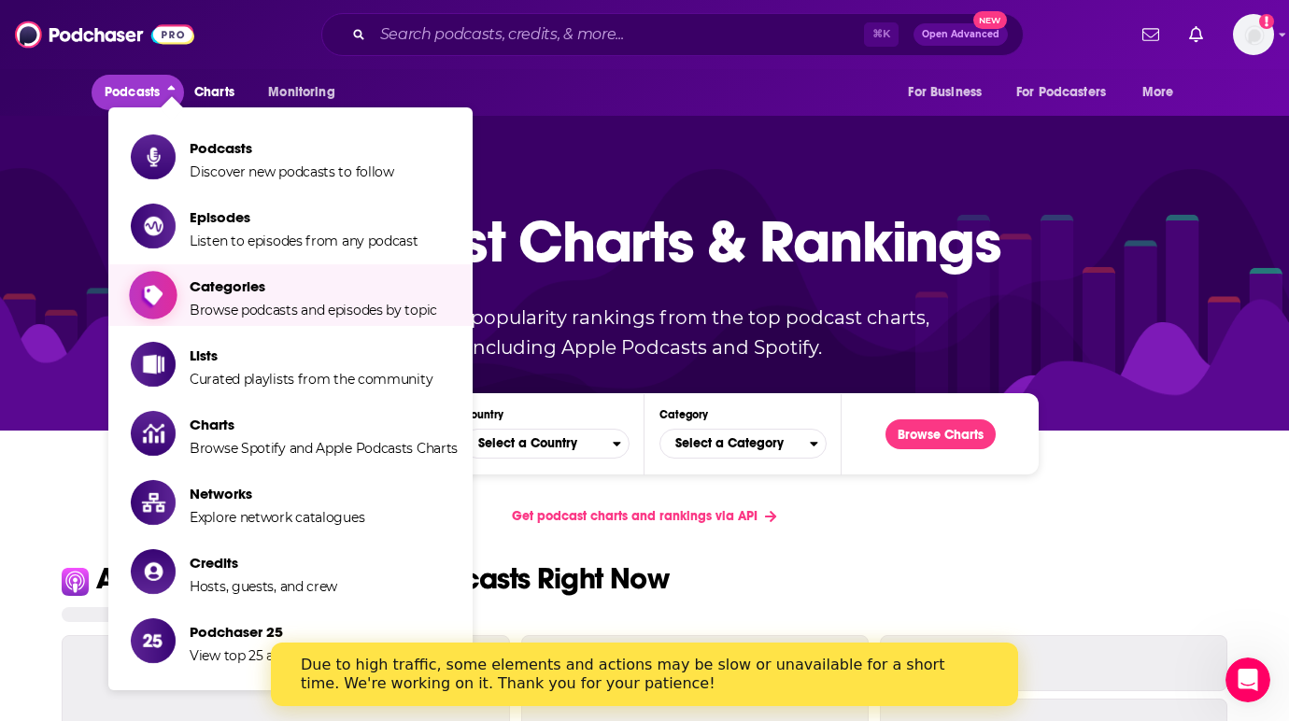
click at [236, 296] on span "Categories Browse podcasts and episodes by topic" at bounding box center [313, 295] width 247 height 47
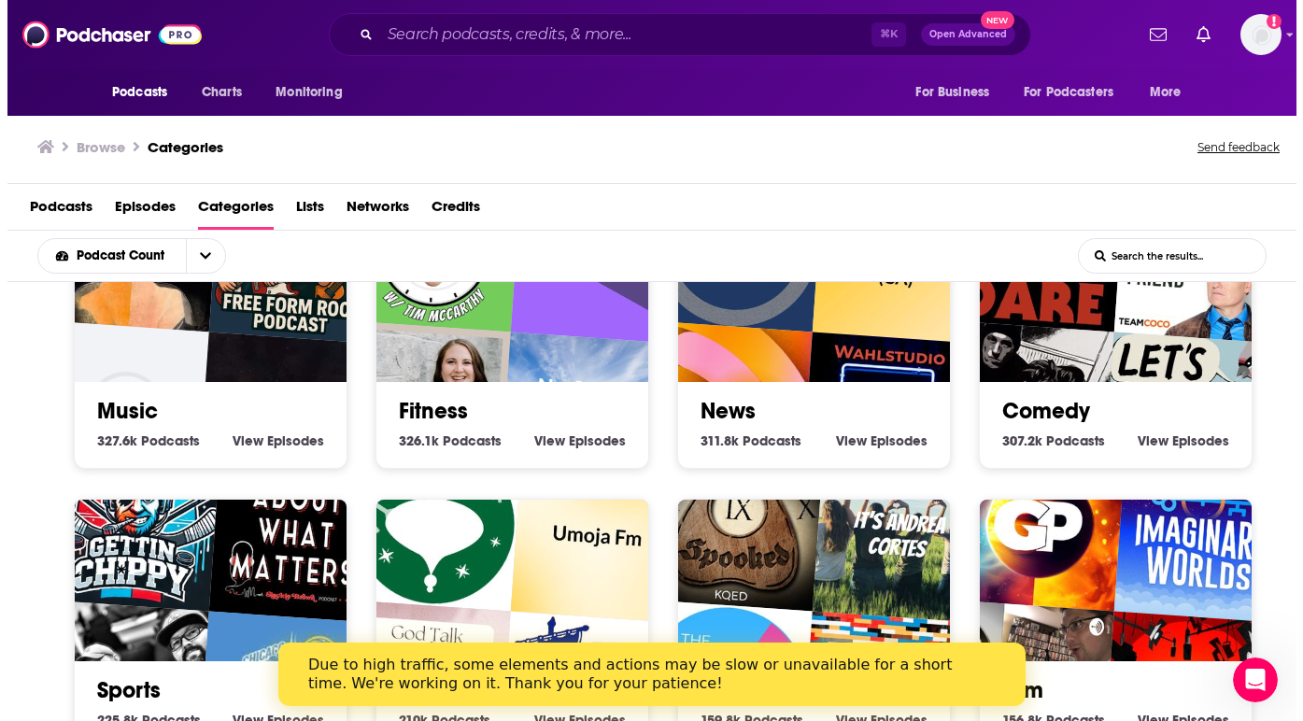
scroll to position [685, 0]
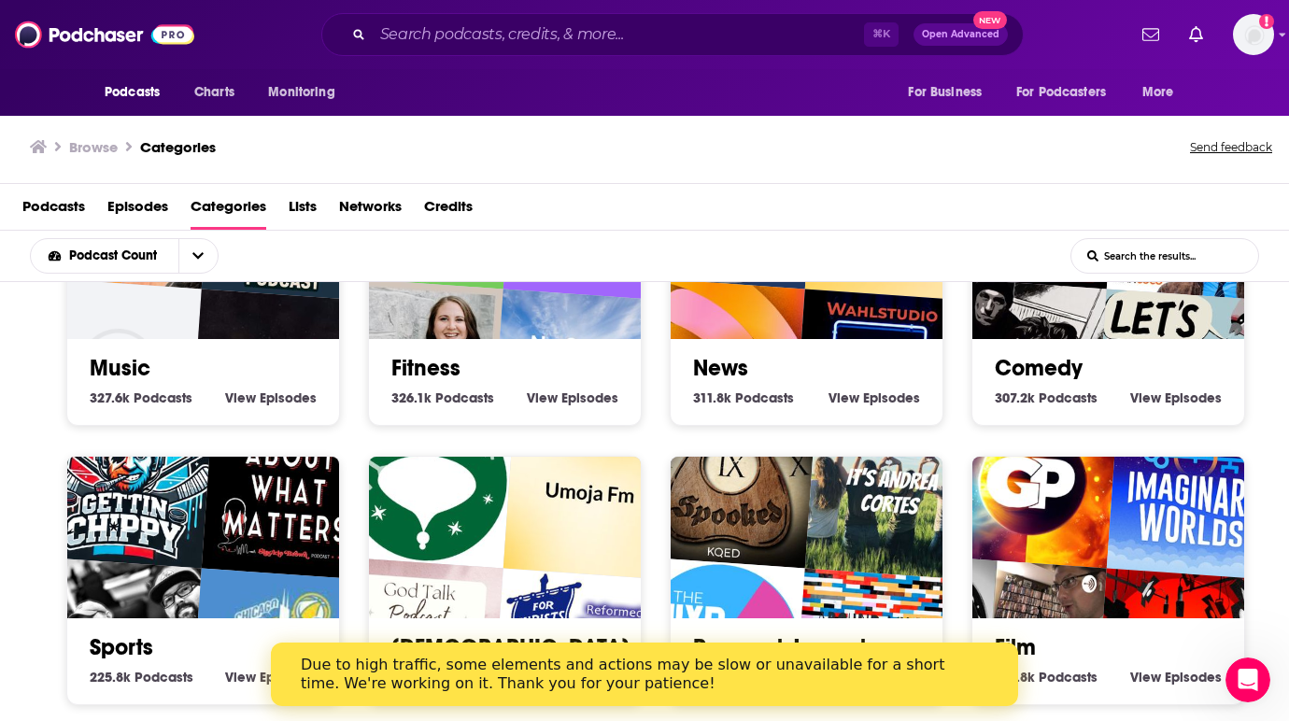
click at [626, 356] on link "Comedy" at bounding box center [1039, 368] width 88 height 28
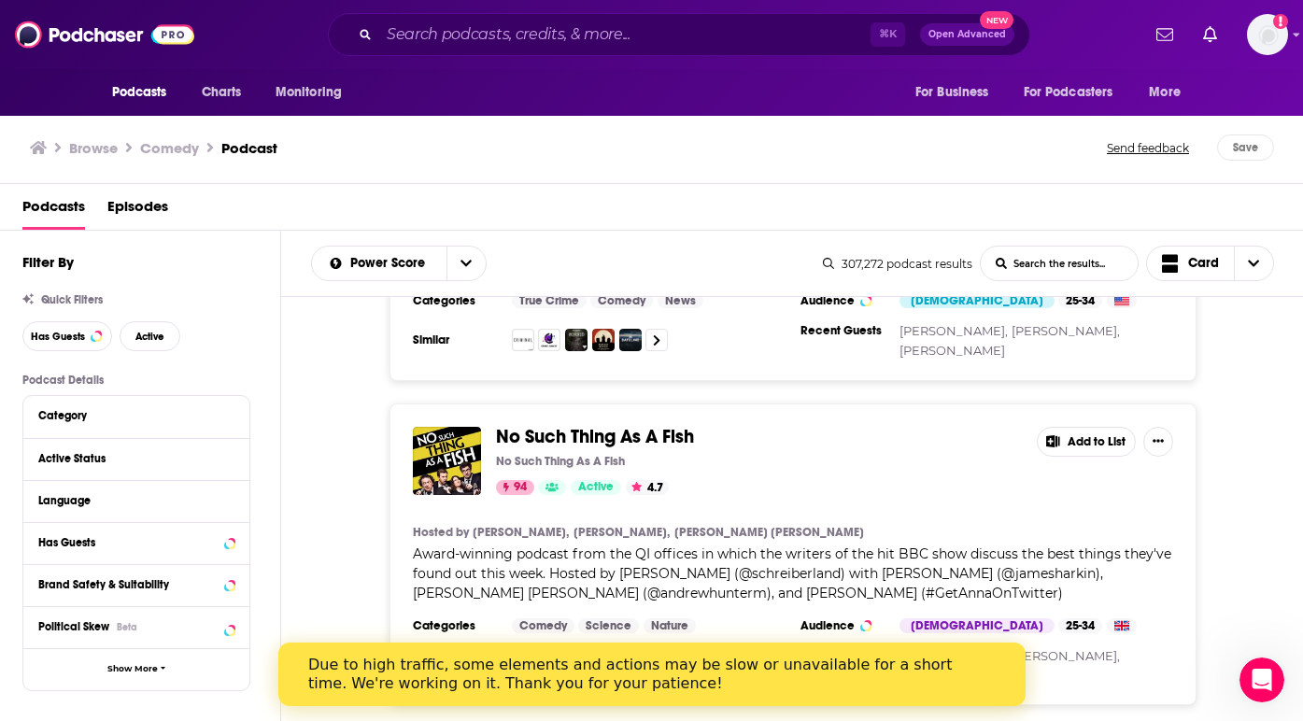
scroll to position [1540, 0]
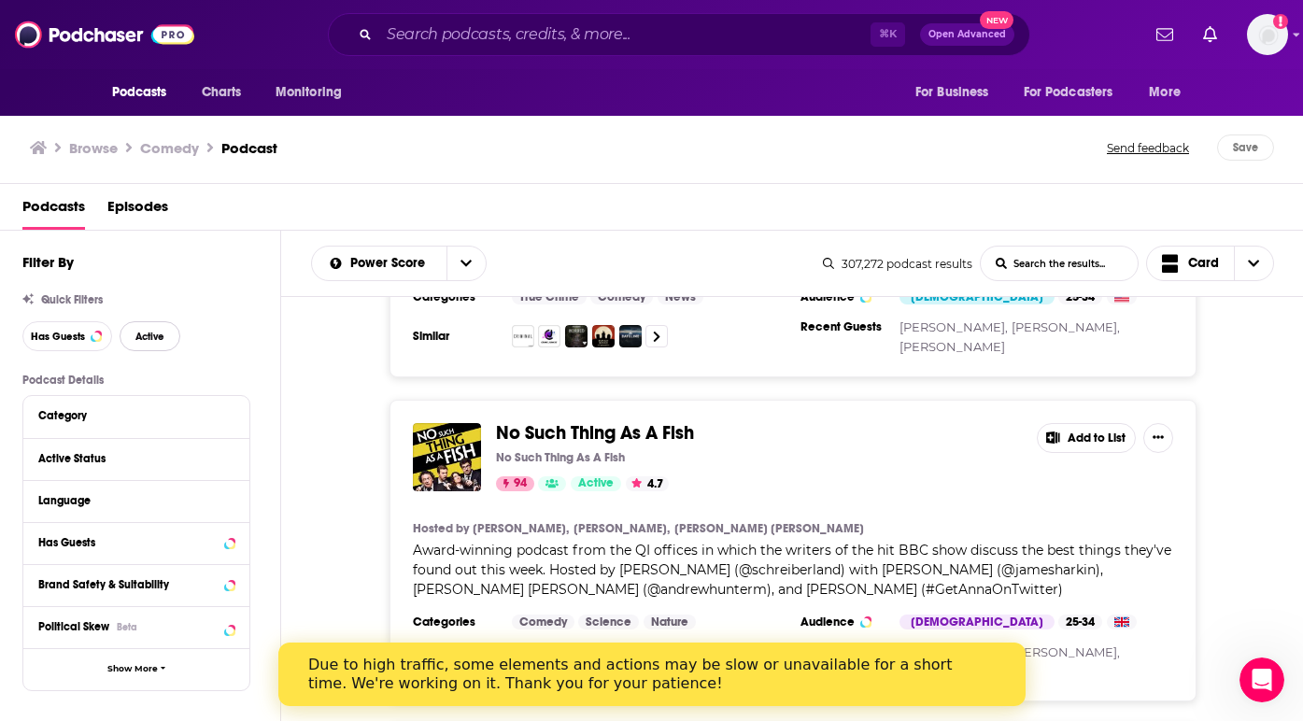
click at [160, 337] on span "Active" at bounding box center [149, 337] width 29 height 10
click at [104, 340] on button "Has Guests" at bounding box center [67, 336] width 90 height 30
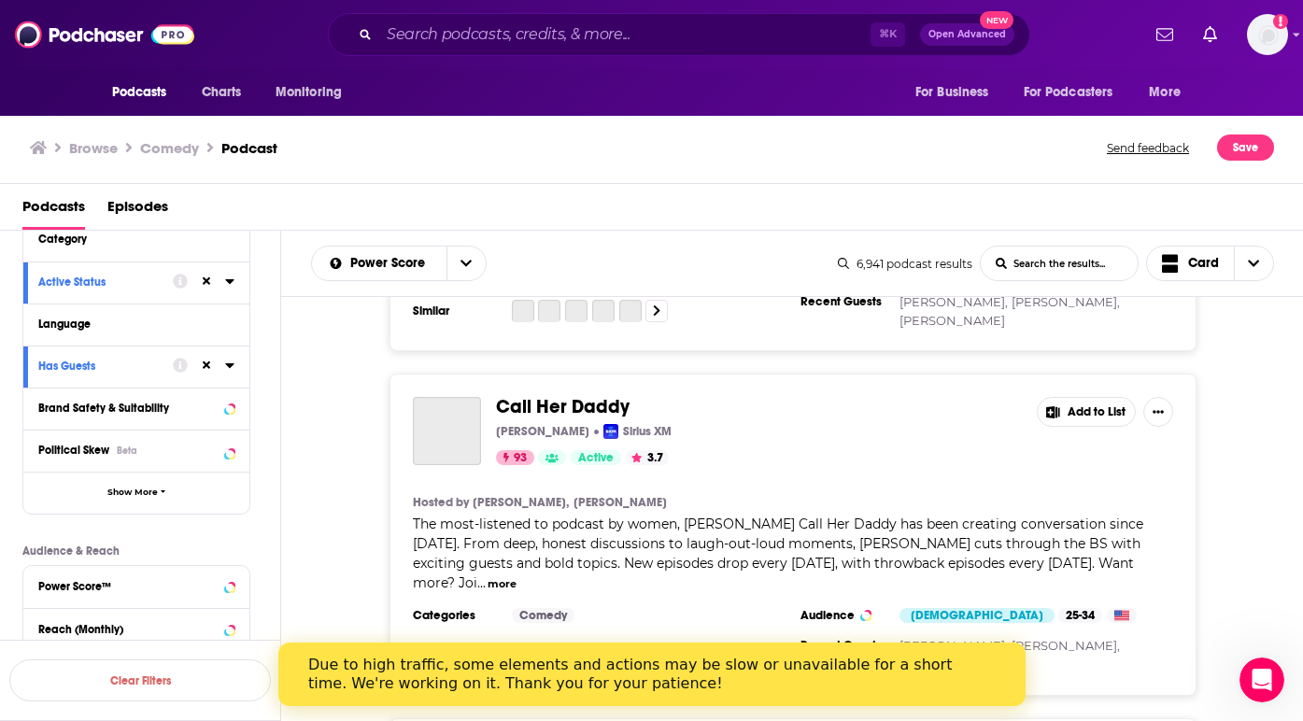
scroll to position [177, 0]
click at [132, 494] on span "Show More" at bounding box center [132, 492] width 50 height 10
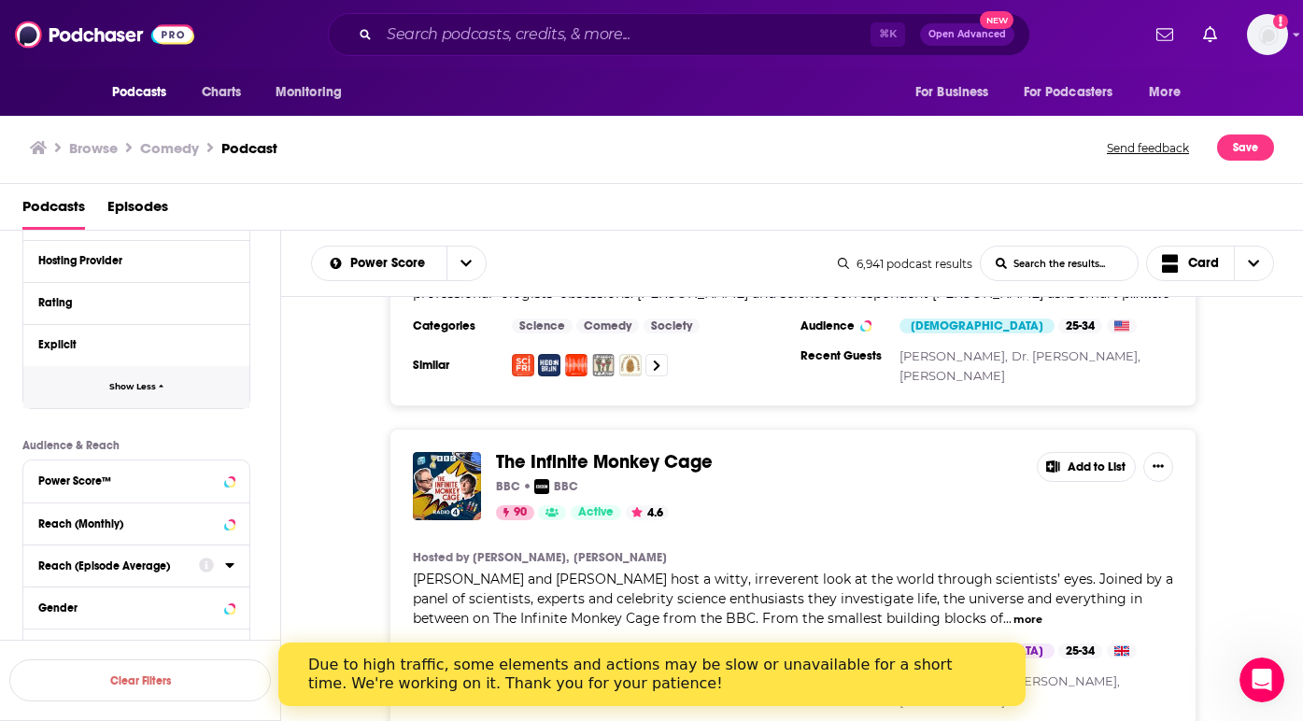
scroll to position [663, 0]
click at [211, 605] on icon at bounding box center [206, 604] width 15 height 15
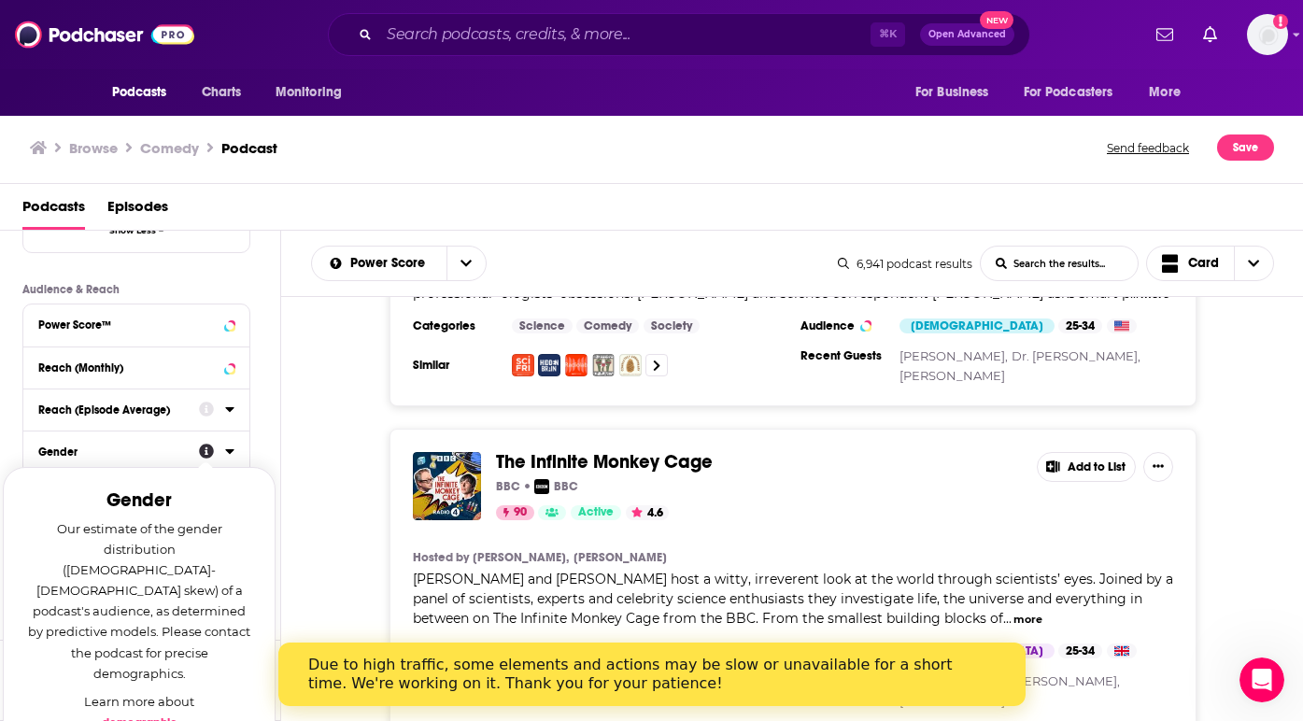
scroll to position [836, 0]
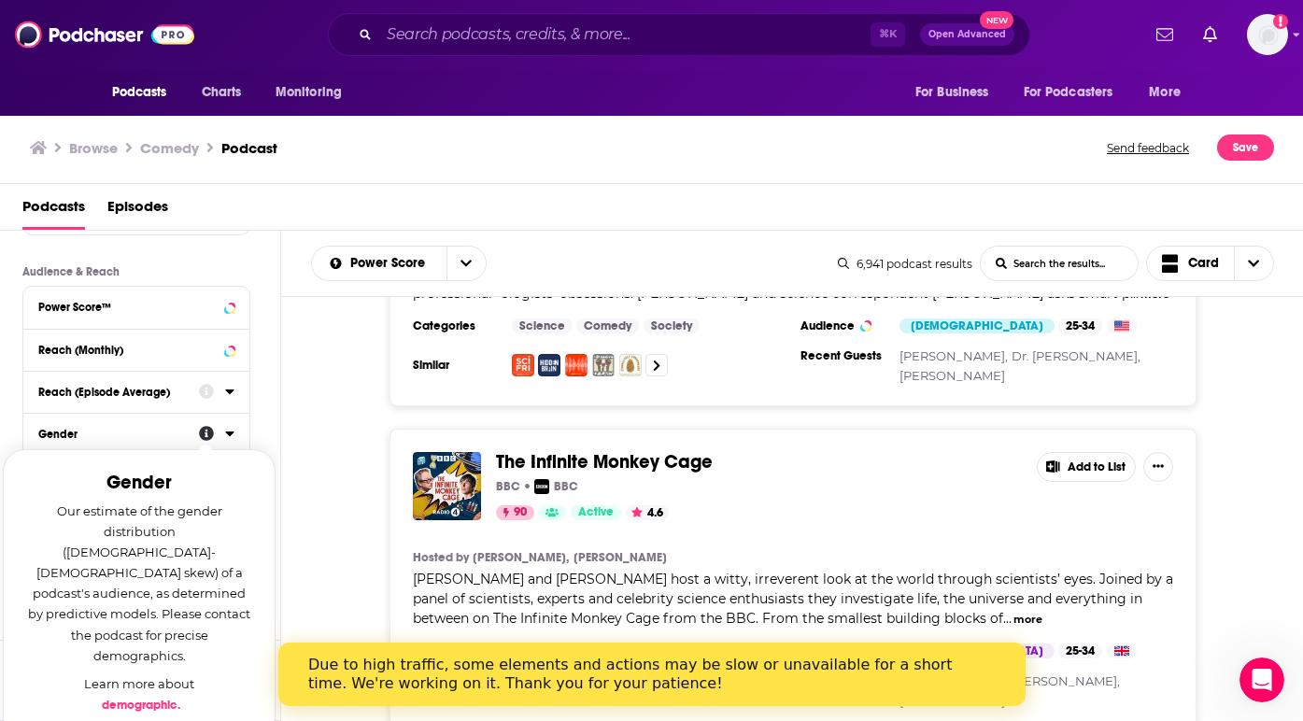
click at [229, 438] on icon at bounding box center [229, 433] width 9 height 15
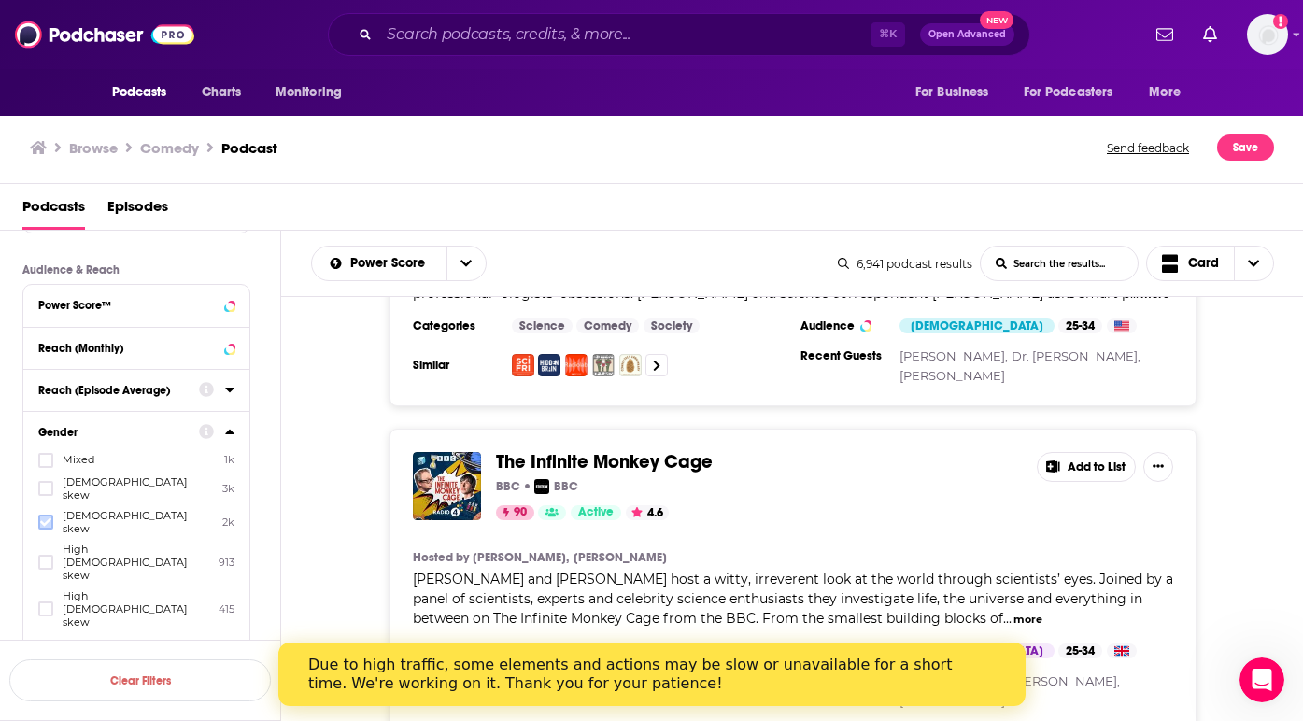
click at [48, 518] on icon at bounding box center [45, 522] width 11 height 8
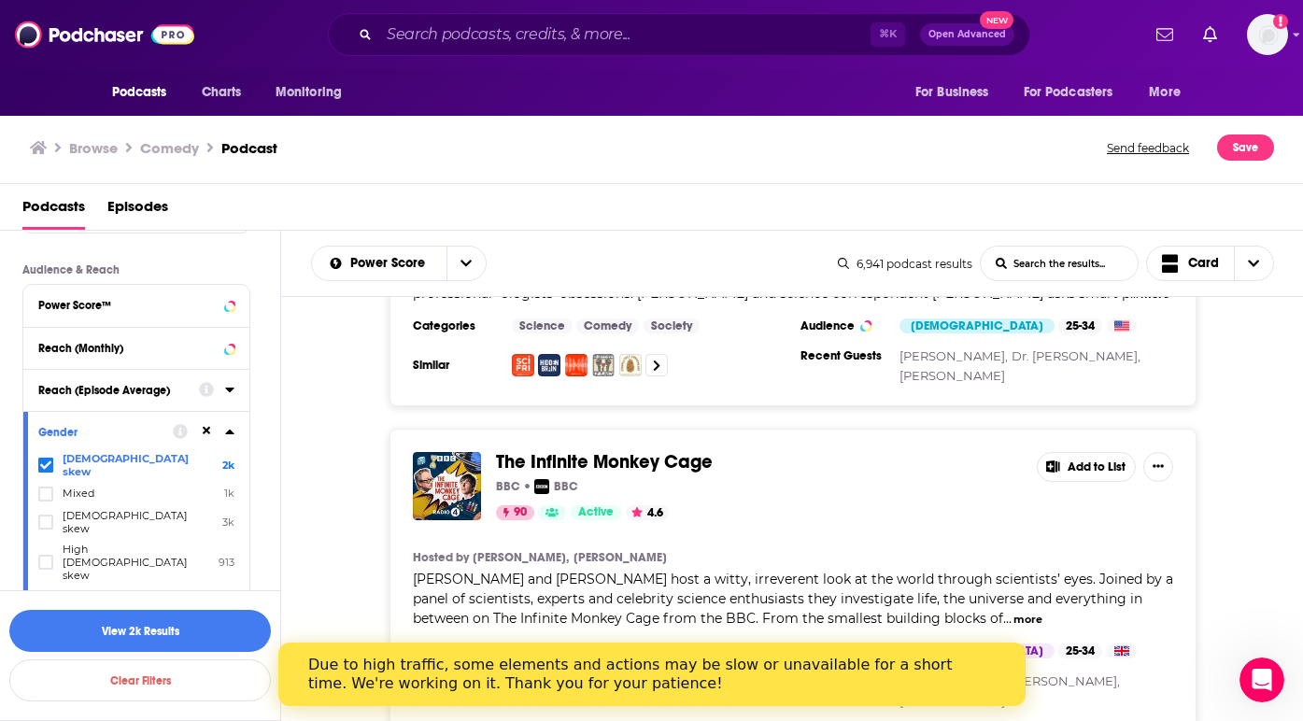
click at [45, 603] on icon at bounding box center [45, 608] width 11 height 11
click at [173, 626] on button "View 2k Results" at bounding box center [139, 631] width 261 height 42
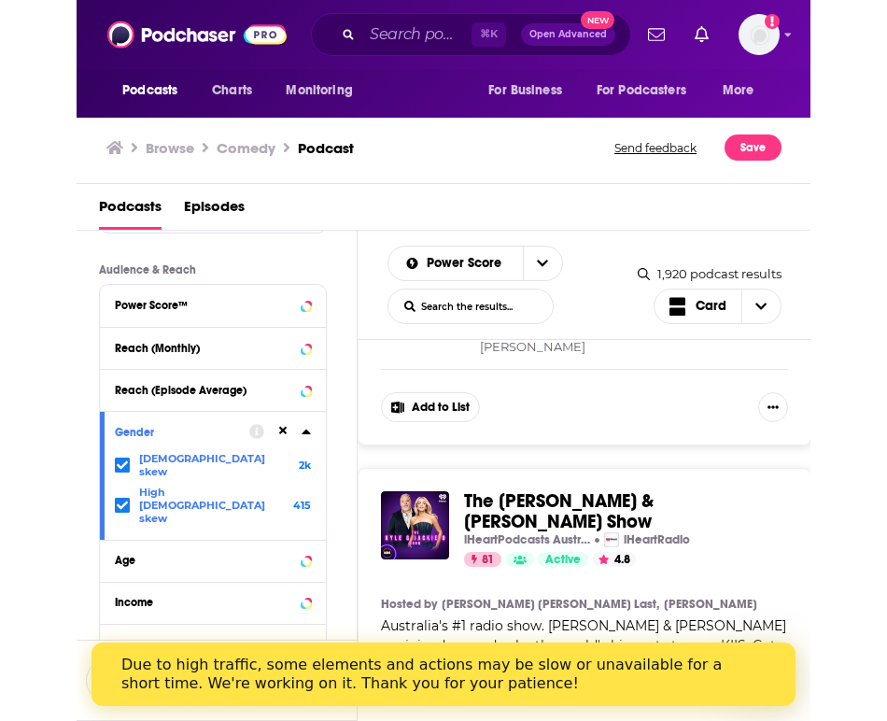
scroll to position [10364, 0]
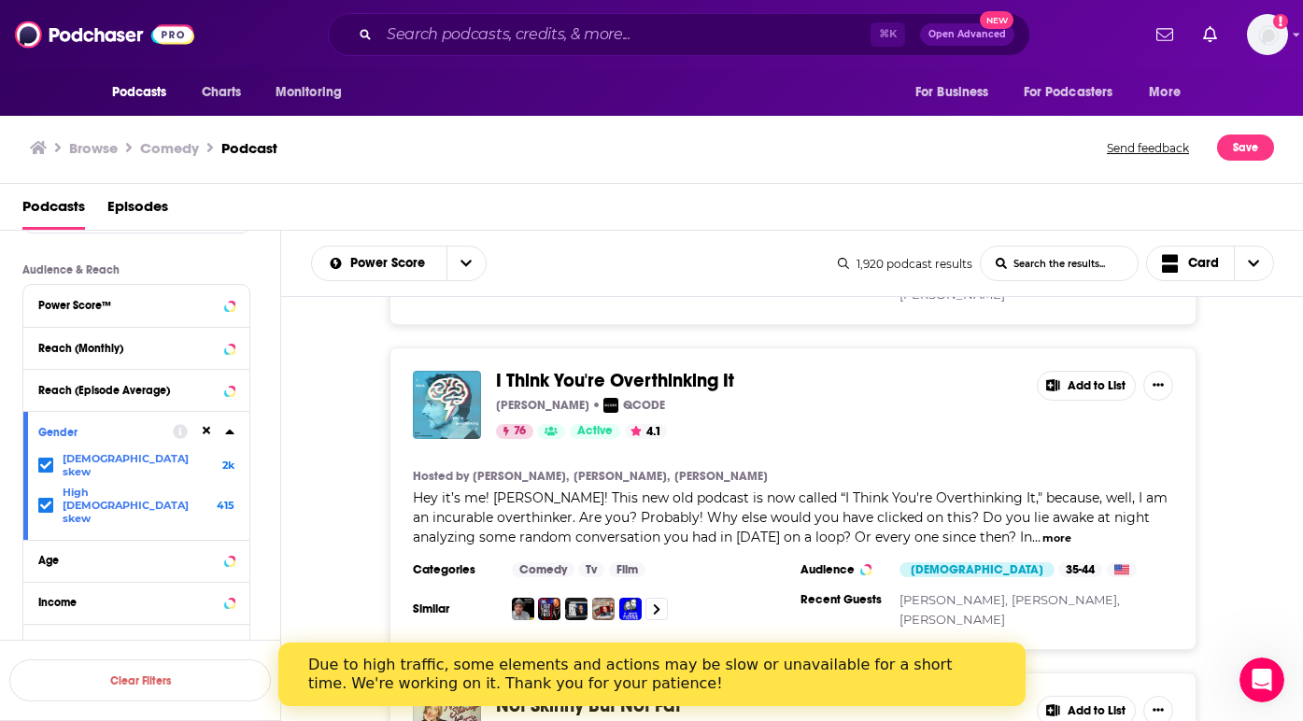
scroll to position [15456, 0]
